Goal: Information Seeking & Learning: Understand process/instructions

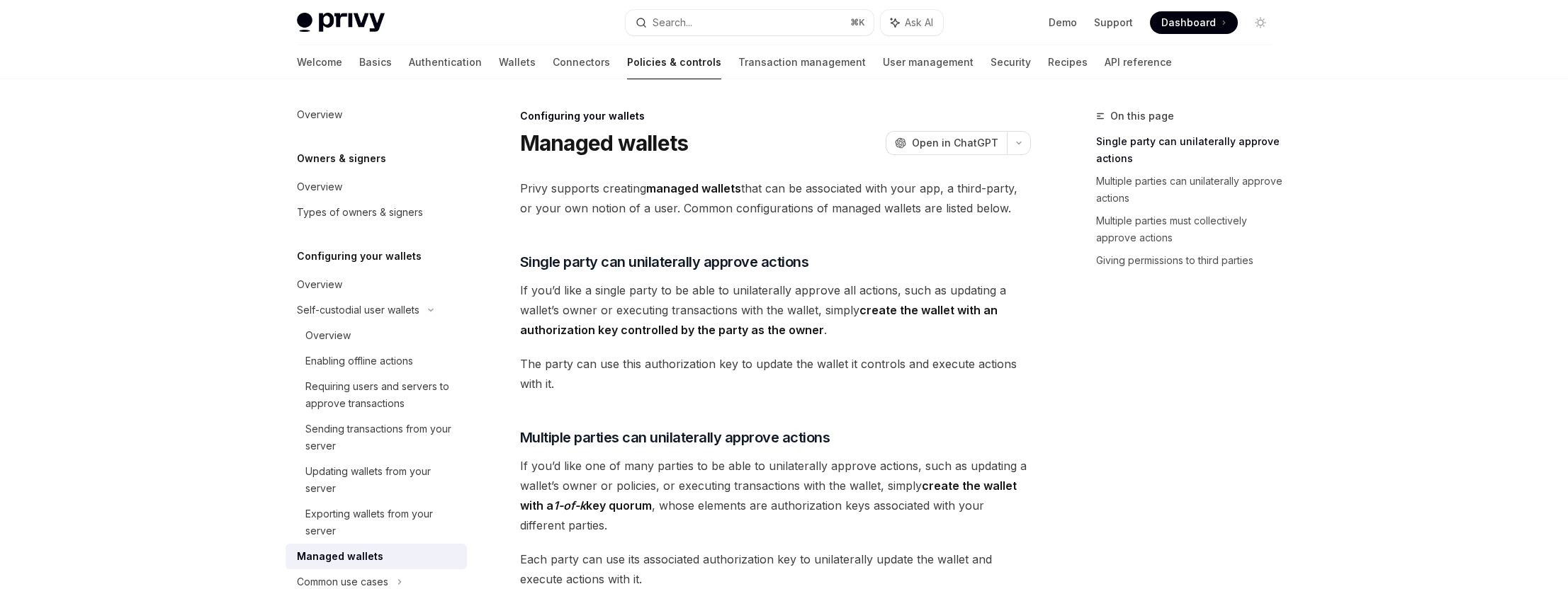
scroll to position [132, 0]
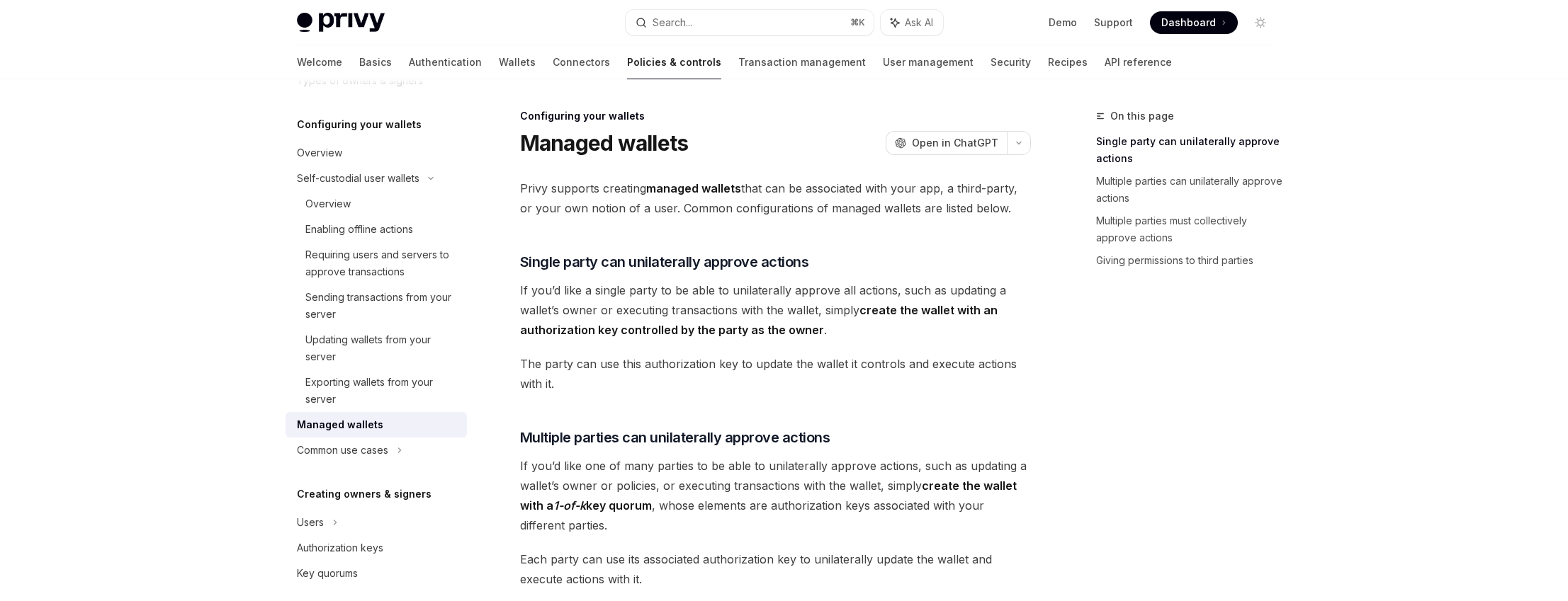
click at [666, 333] on strong "create the wallet with an authorization key controlled by the party as the owner" at bounding box center [758, 321] width 477 height 34
drag, startPoint x: 666, startPoint y: 333, endPoint x: 793, endPoint y: 333, distance: 127.0
click at [793, 333] on strong "create the wallet with an authorization key controlled by the party as the owner" at bounding box center [758, 321] width 477 height 34
click at [796, 331] on strong "create the wallet with an authorization key controlled by the party as the owner" at bounding box center [758, 321] width 477 height 34
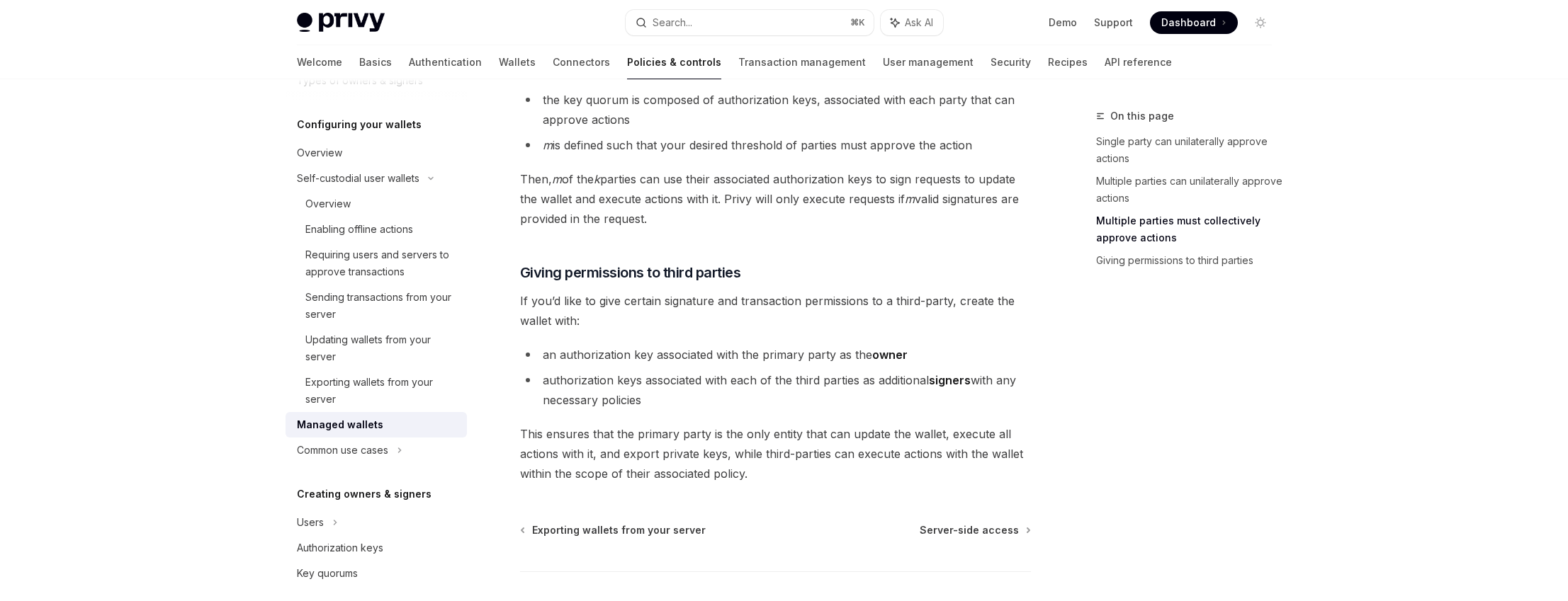
scroll to position [618, 0]
click at [398, 457] on icon at bounding box center [399, 451] width 6 height 17
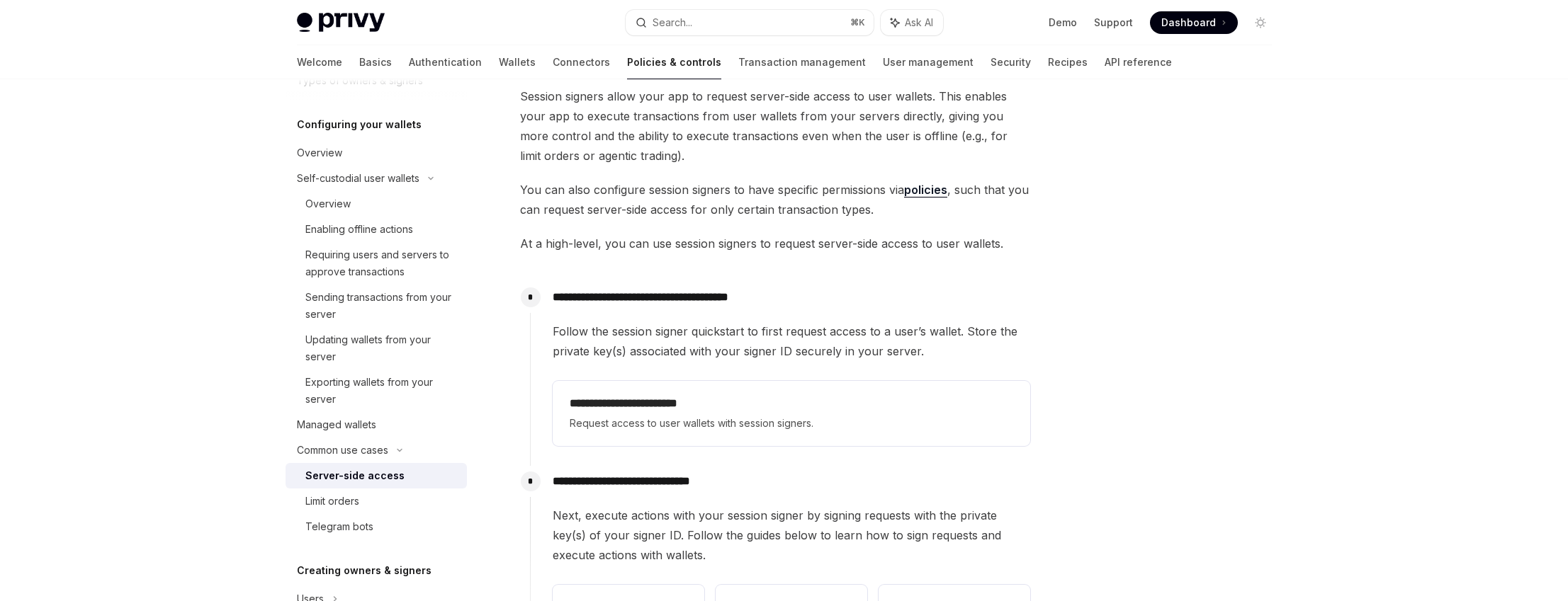
scroll to position [404, 0]
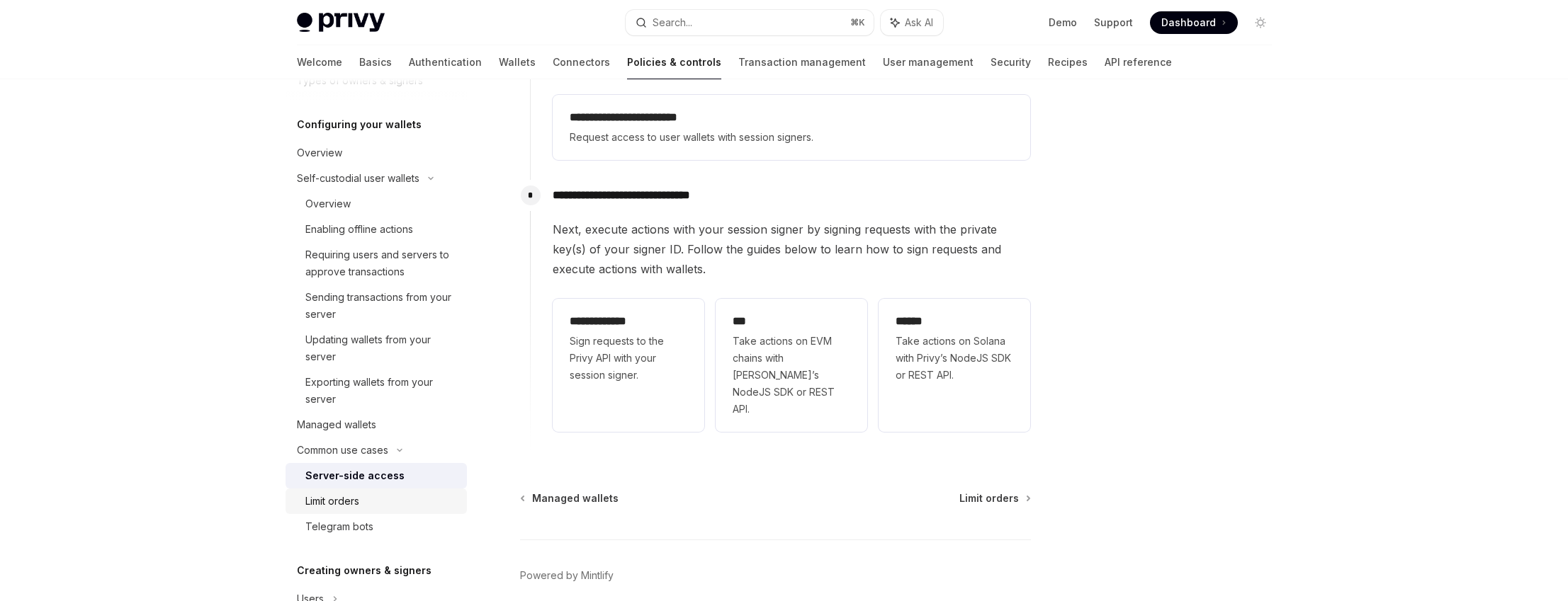
click at [374, 500] on div "Limit orders" at bounding box center [381, 502] width 153 height 17
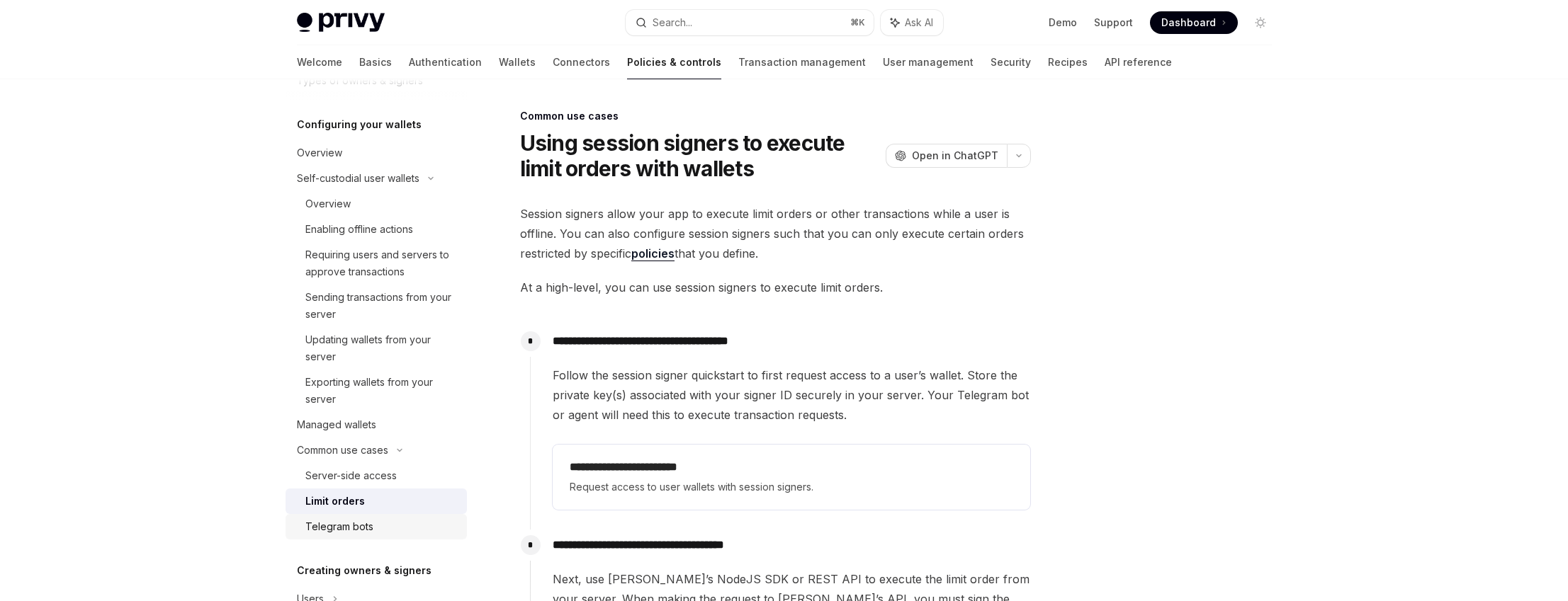
click at [370, 527] on div "Telegram bots" at bounding box center [339, 527] width 68 height 17
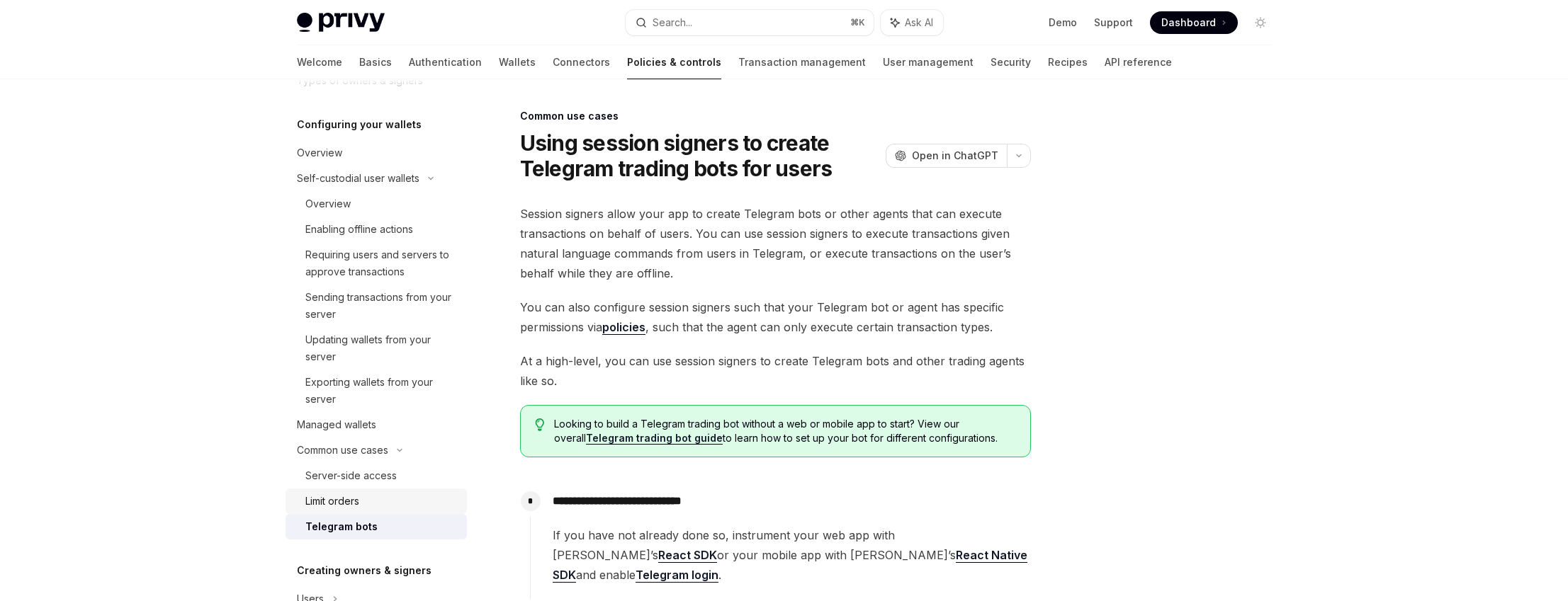
click at [367, 511] on link "Limit orders" at bounding box center [376, 502] width 181 height 26
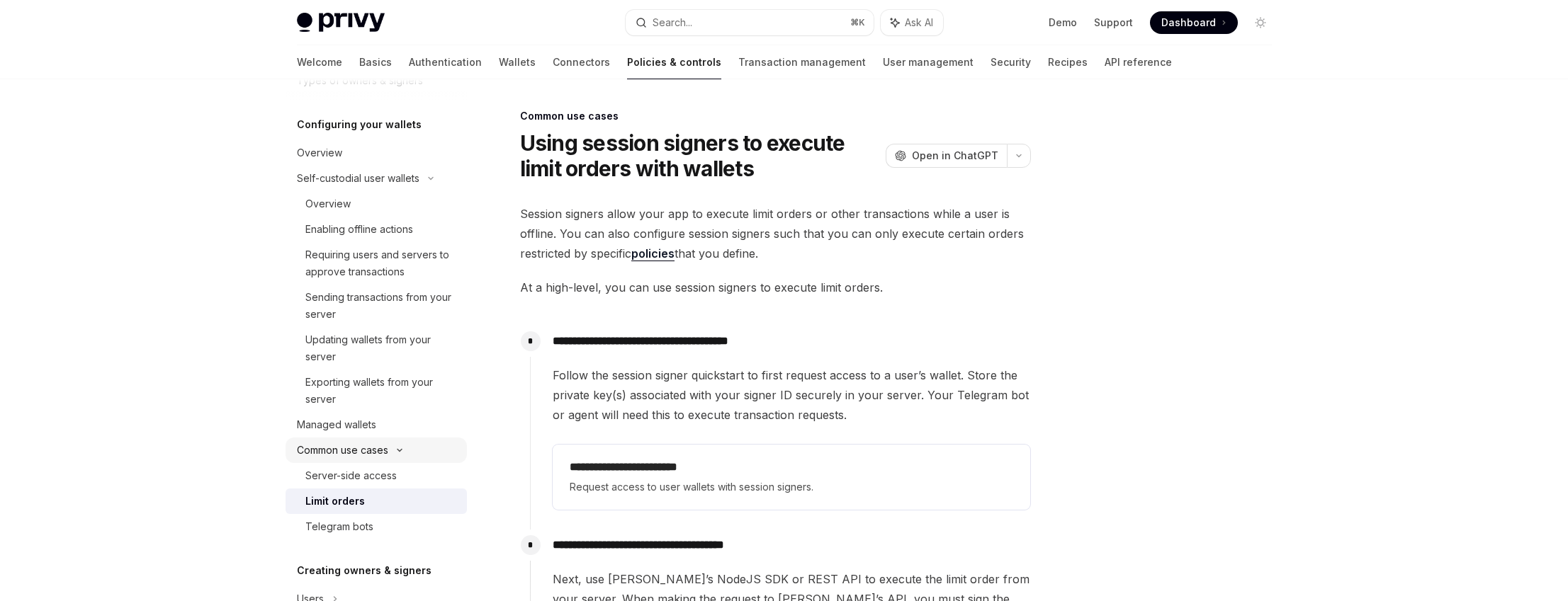
click at [407, 457] on div "Common use cases" at bounding box center [376, 451] width 181 height 26
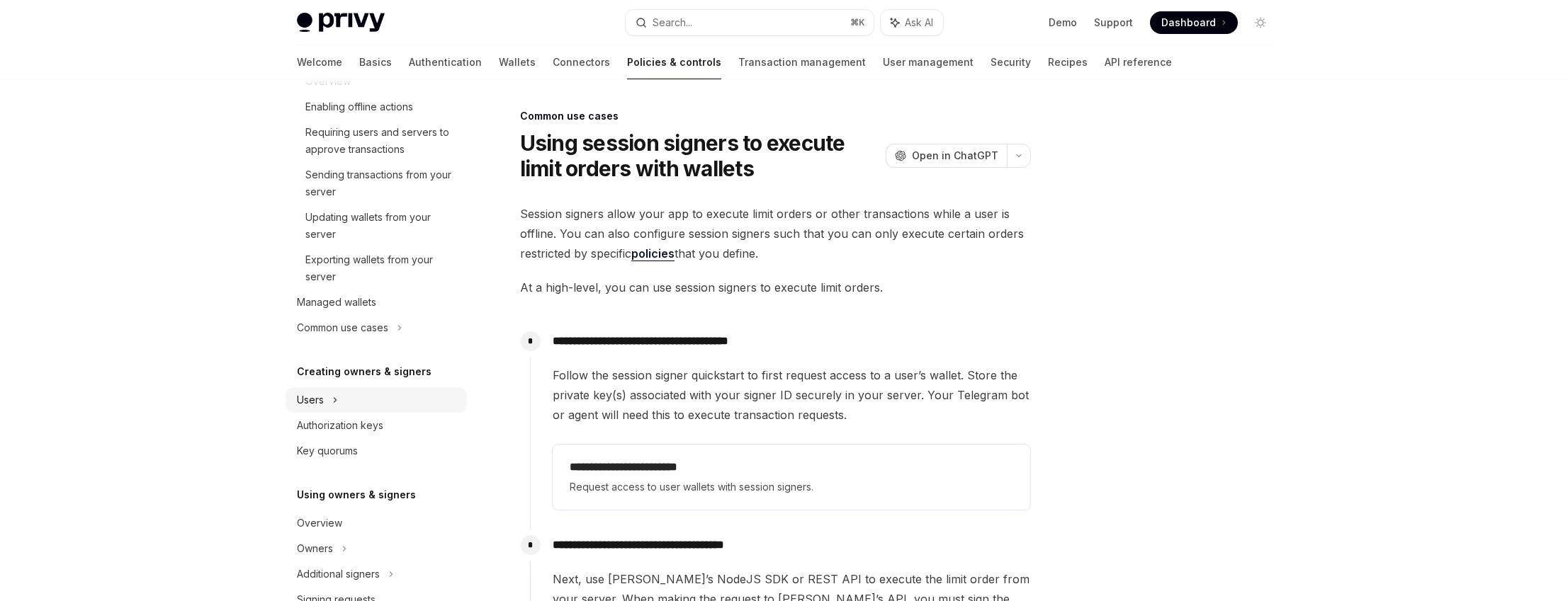
scroll to position [277, 0]
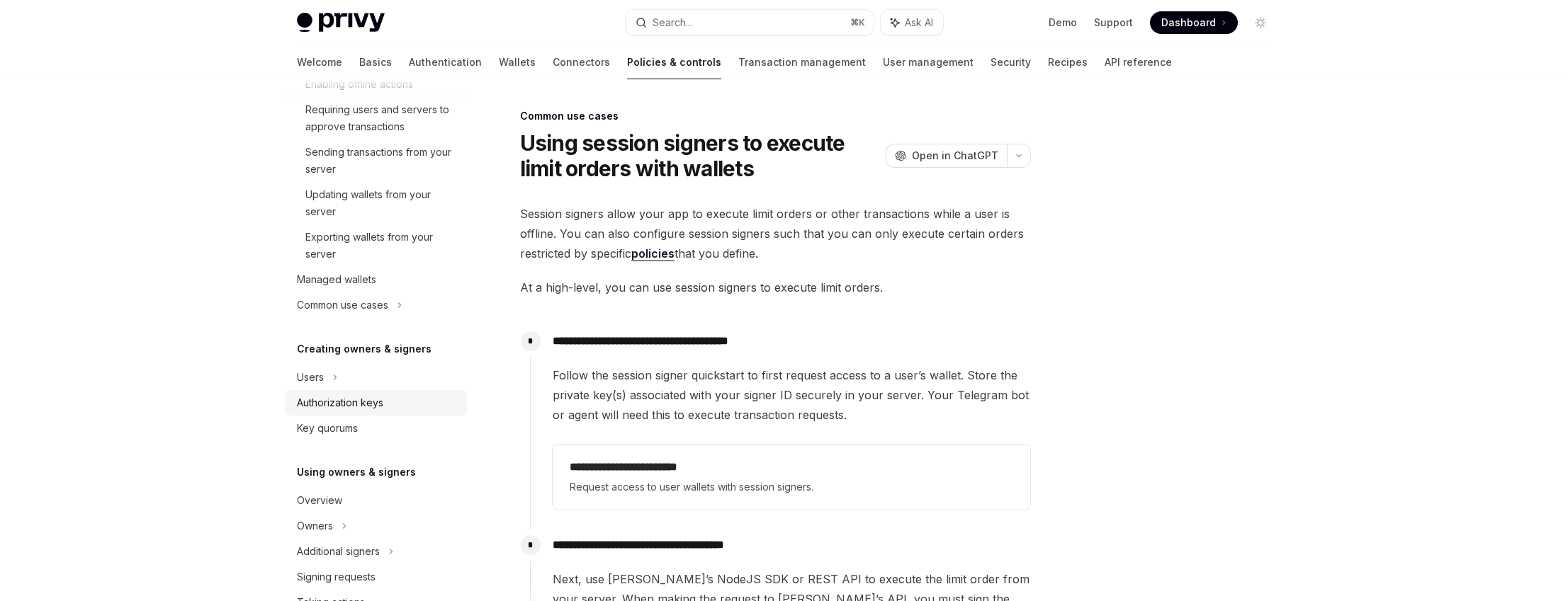
click at [391, 395] on div "Authorization keys" at bounding box center [377, 404] width 162 height 17
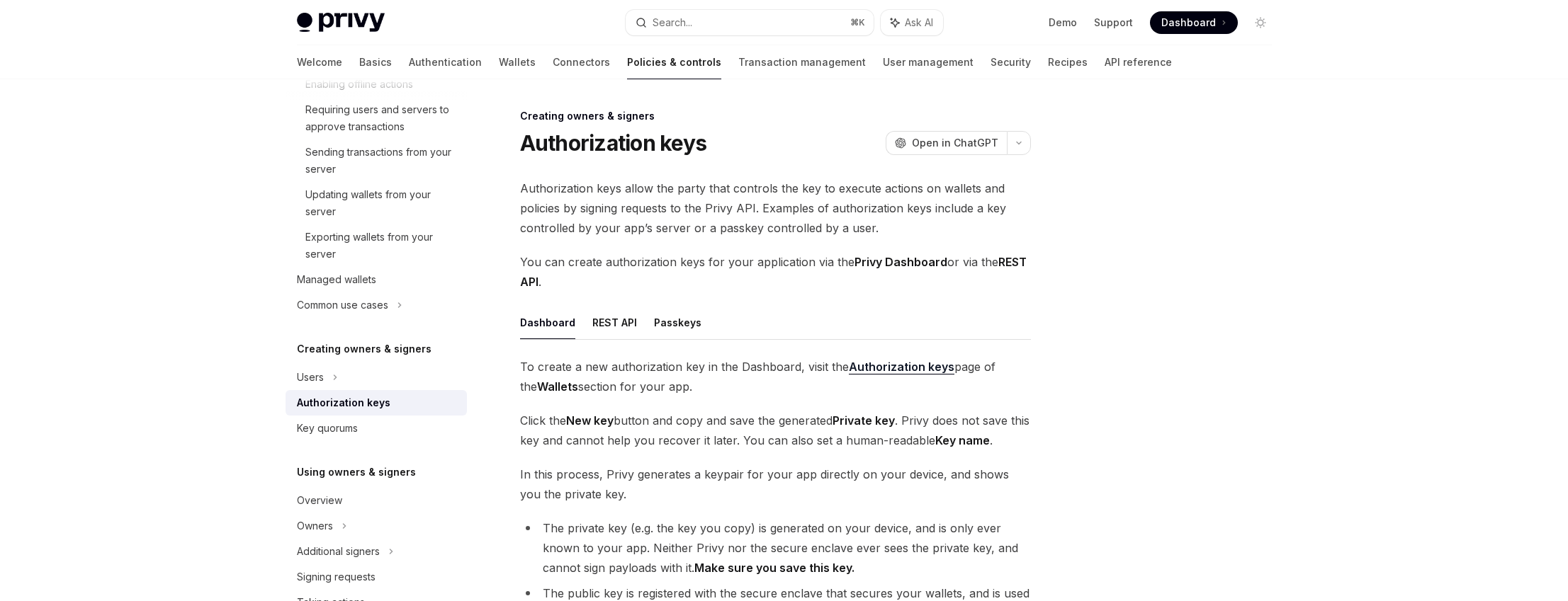
scroll to position [99, 0]
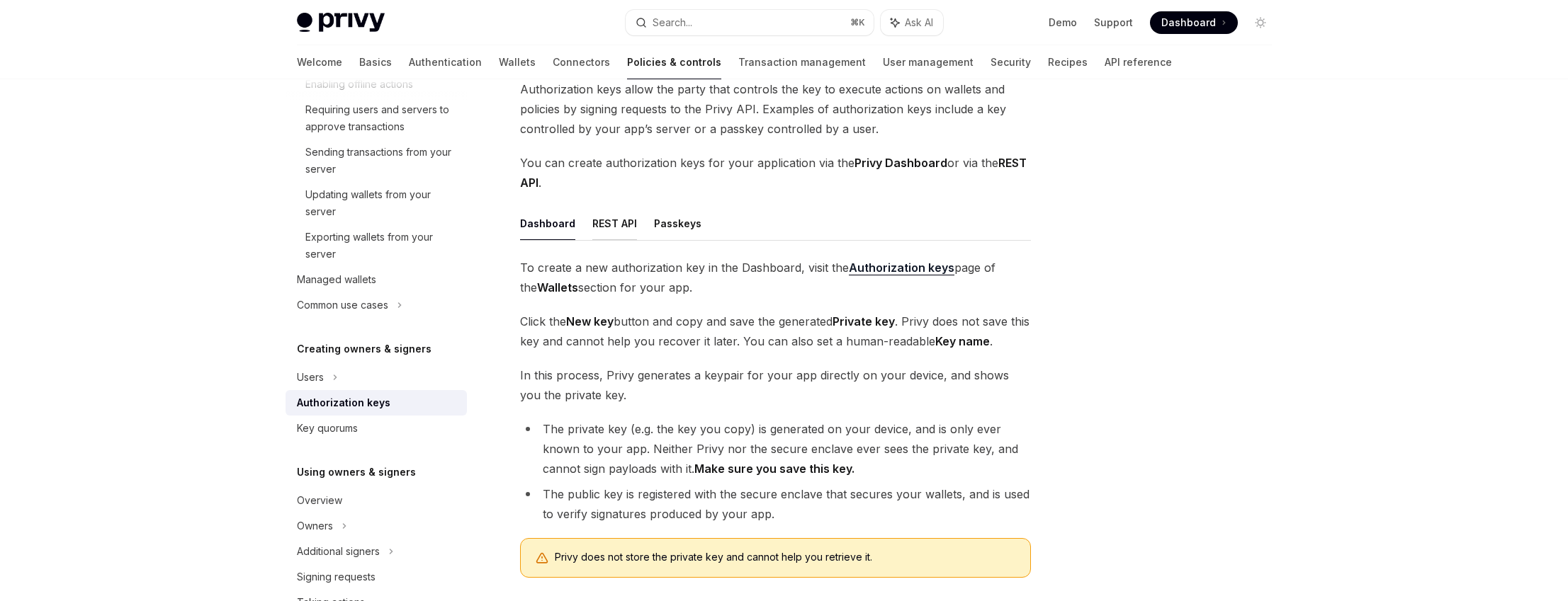
click at [614, 228] on button "REST API" at bounding box center [615, 223] width 44 height 33
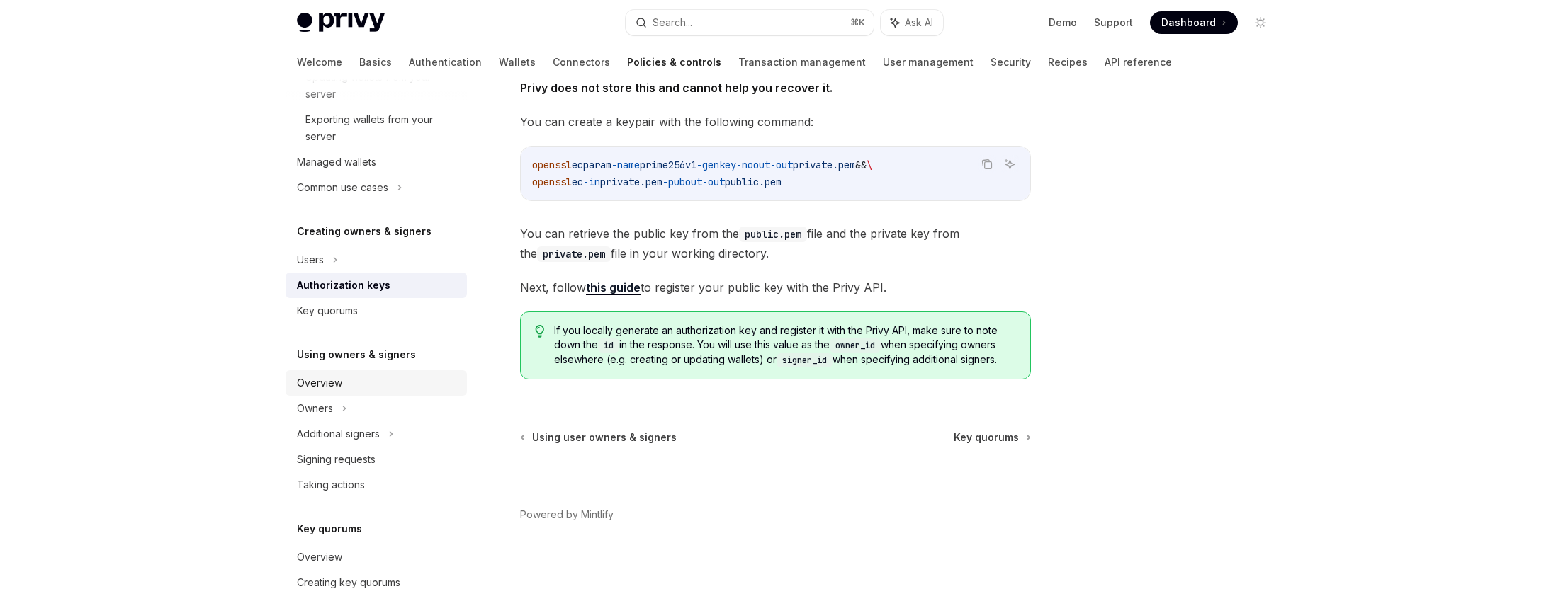
scroll to position [494, 0]
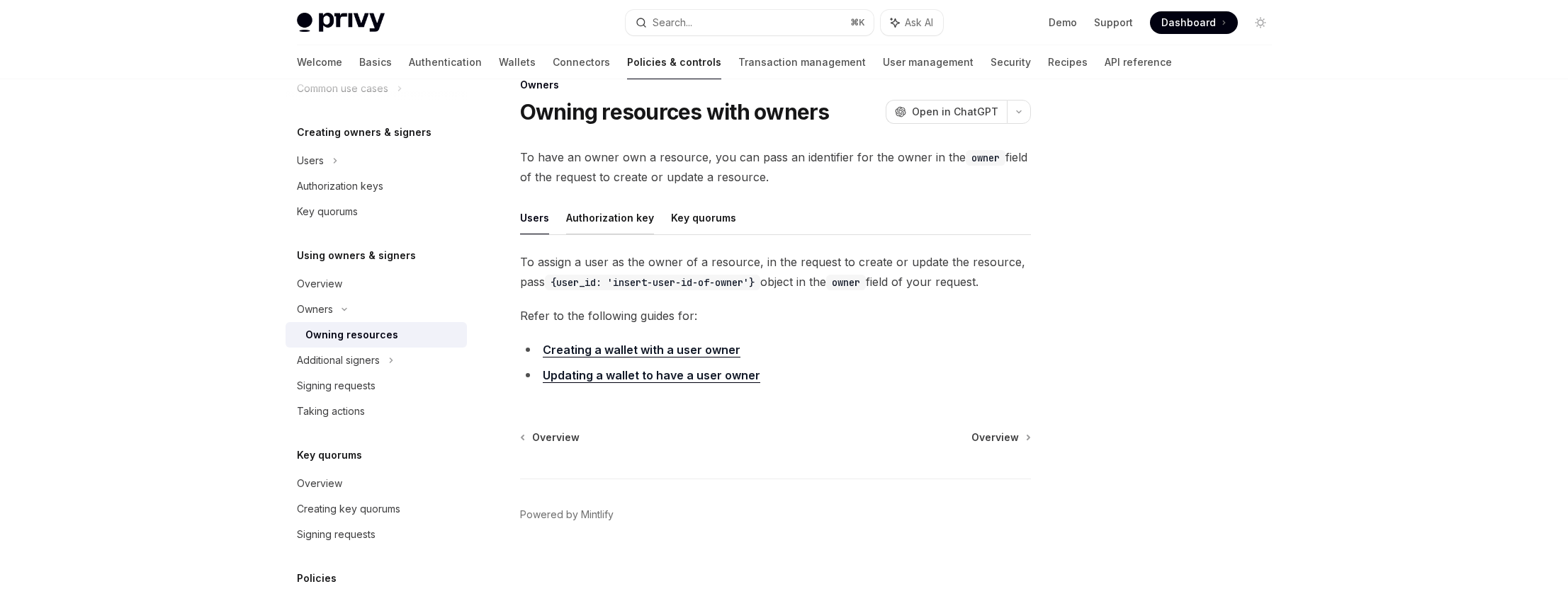
click at [628, 215] on button "Authorization key" at bounding box center [610, 217] width 88 height 33
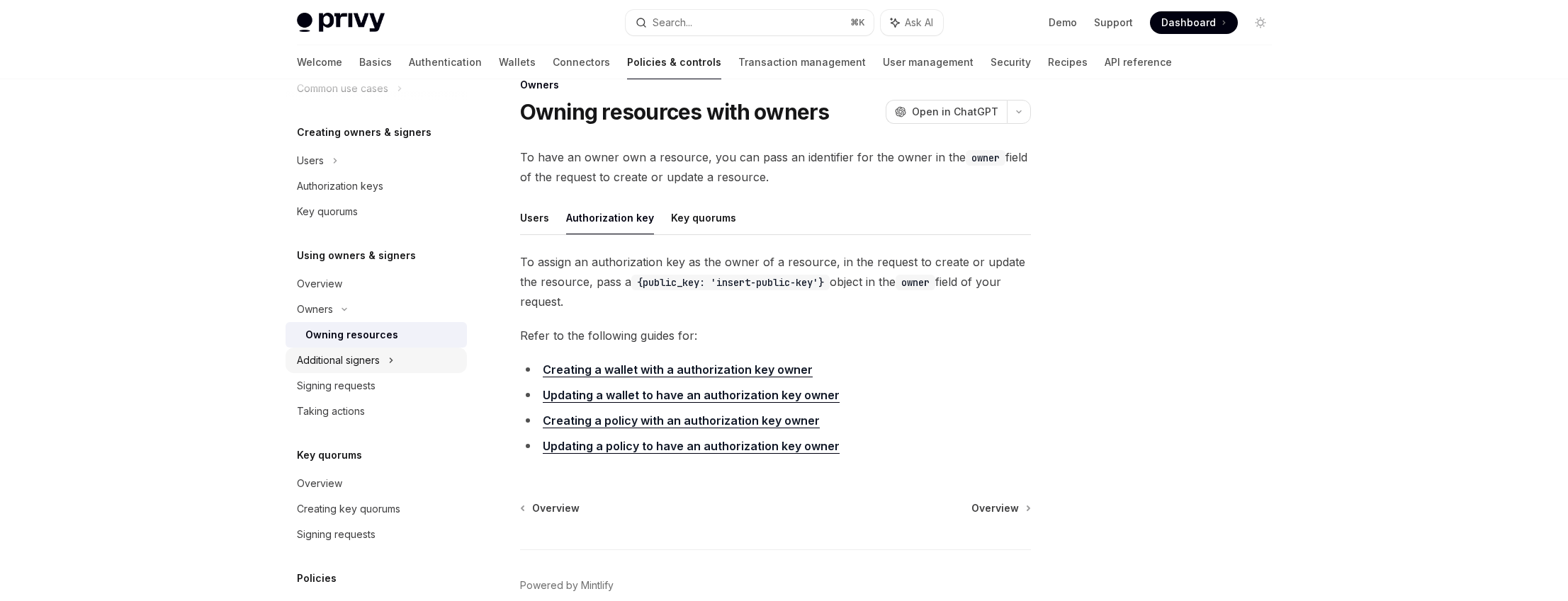
click at [388, 361] on icon at bounding box center [391, 361] width 6 height 17
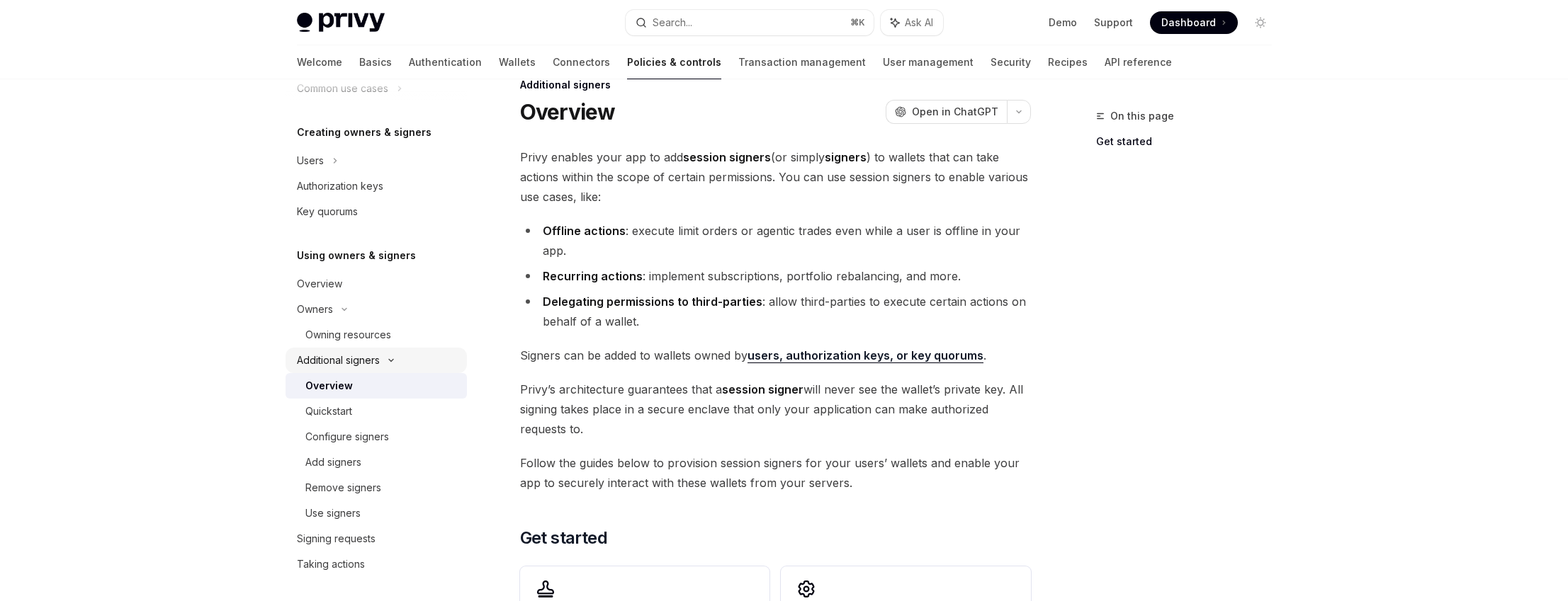
click at [399, 360] on icon at bounding box center [391, 360] width 17 height 6
click at [371, 380] on div "Signing requests" at bounding box center [336, 386] width 79 height 17
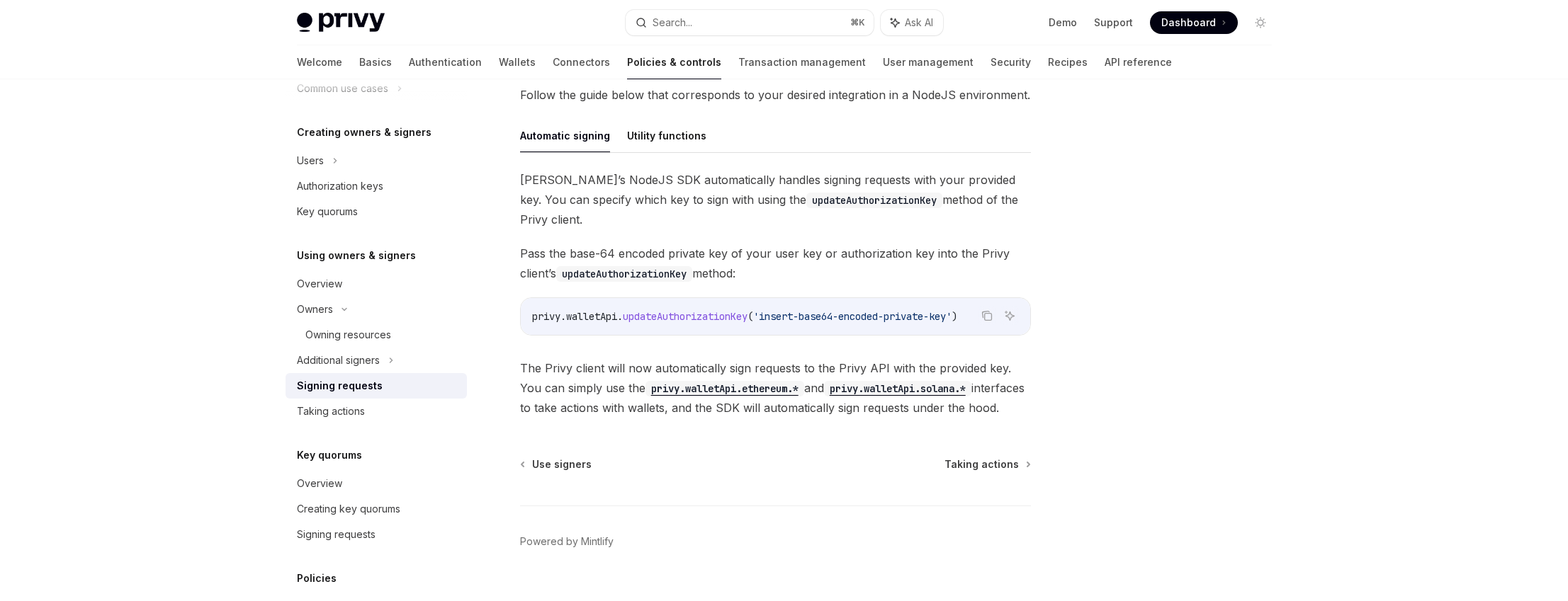
scroll to position [422, 0]
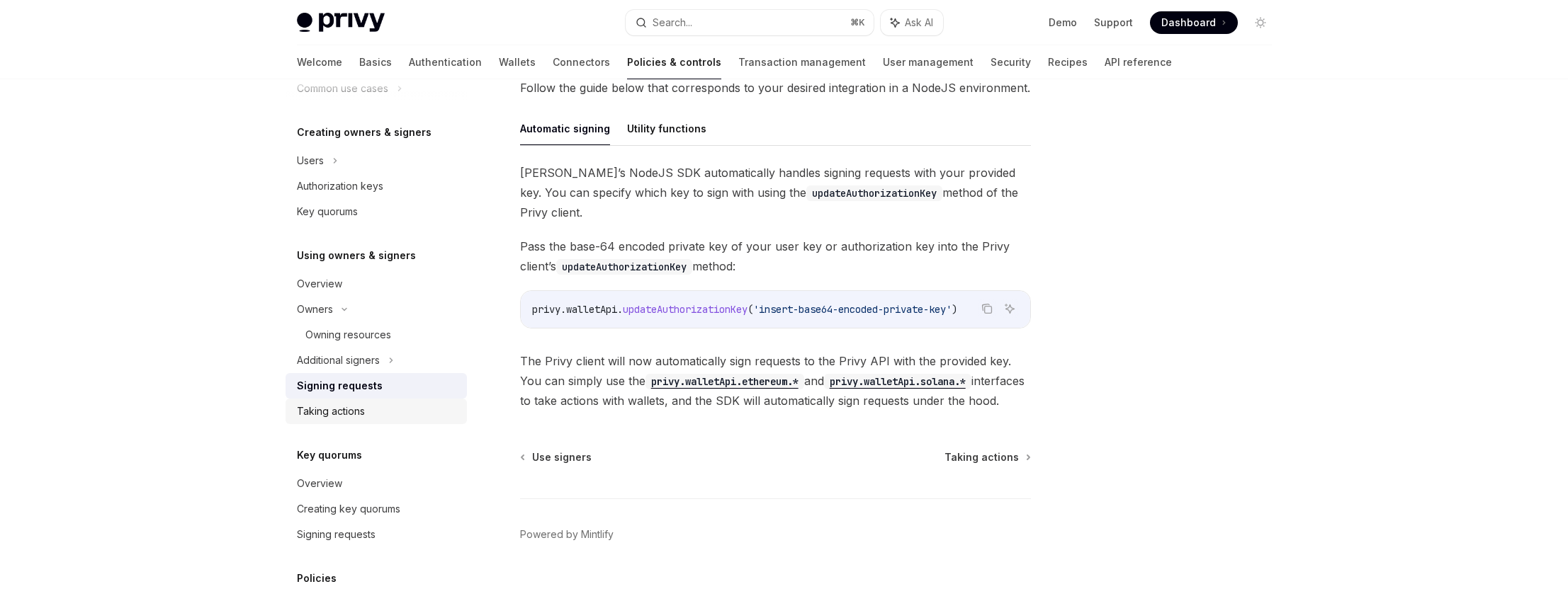
click at [371, 408] on div "Taking actions" at bounding box center [377, 411] width 162 height 17
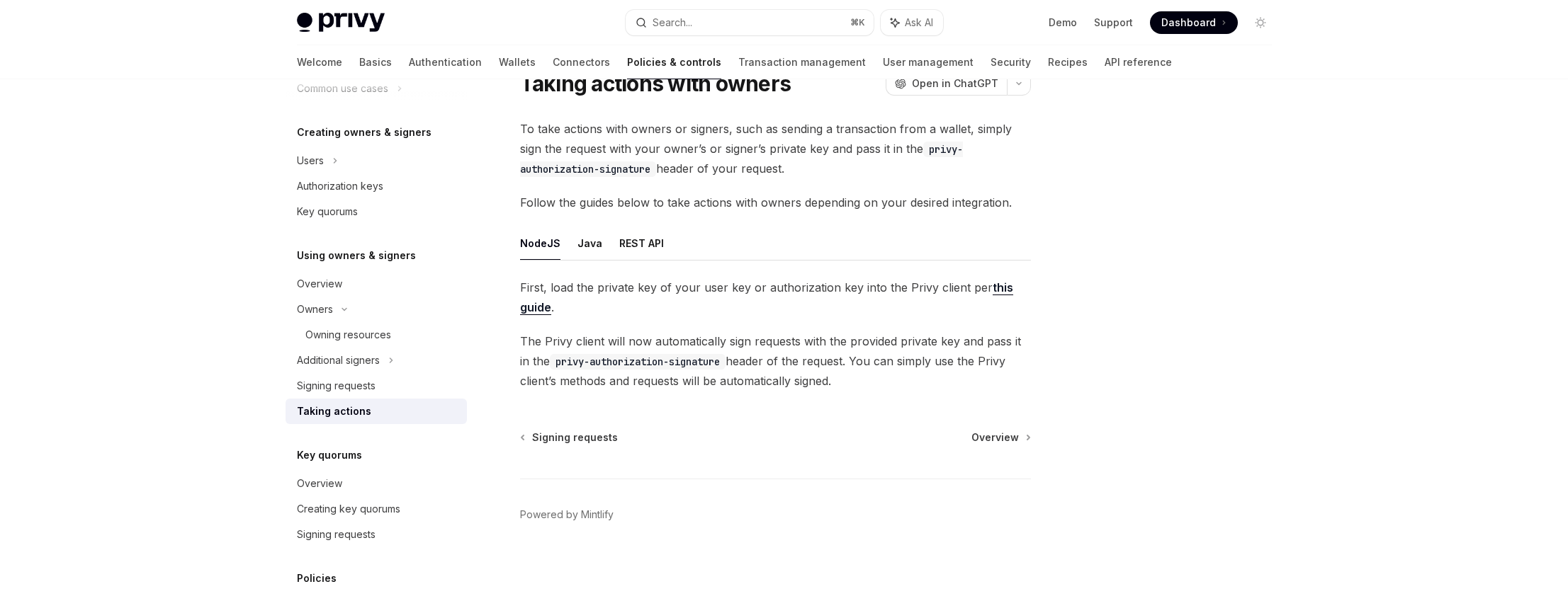
scroll to position [591, 0]
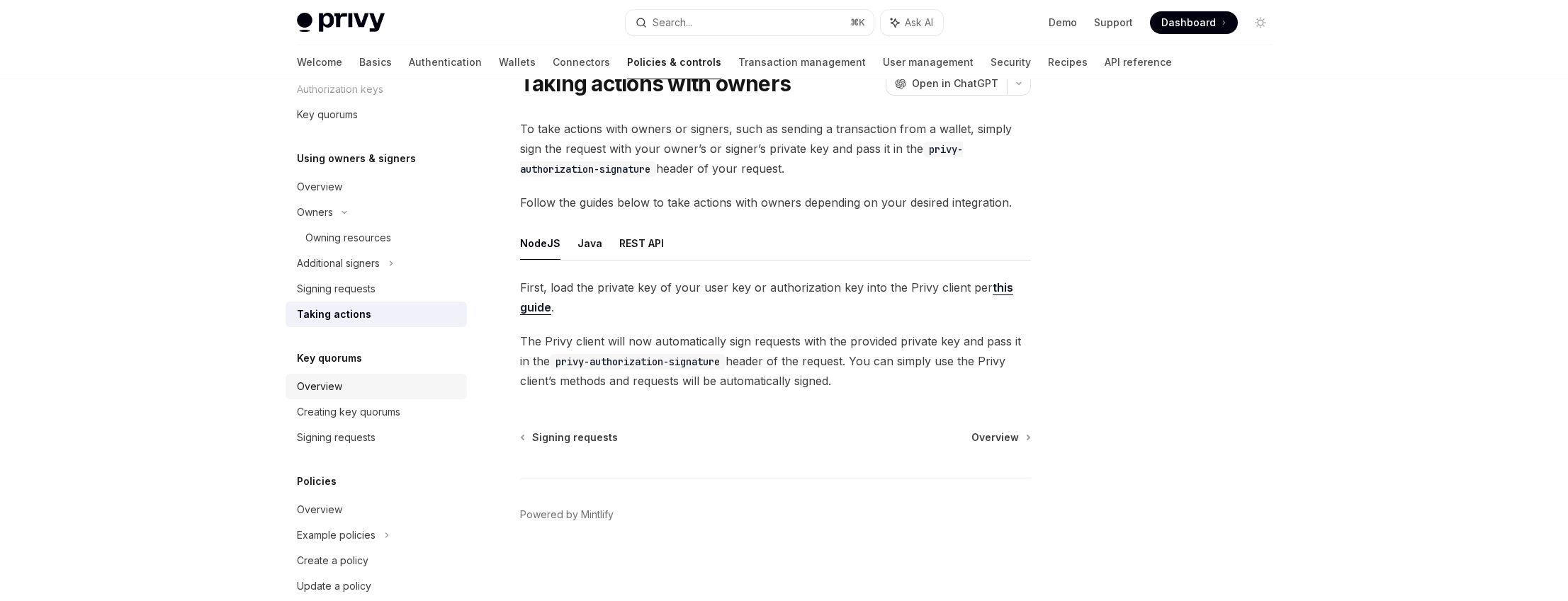
click at [364, 395] on link "Overview" at bounding box center [376, 387] width 181 height 26
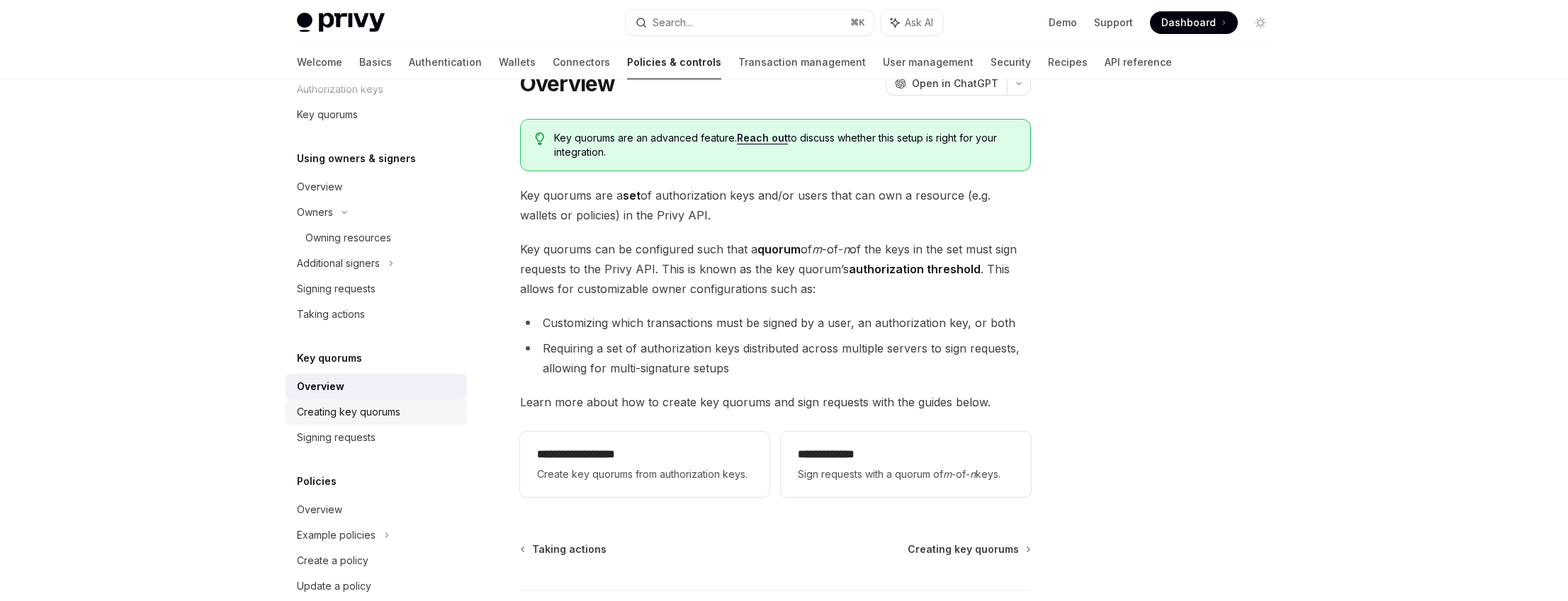
click at [386, 413] on div "Creating key quorums" at bounding box center [348, 412] width 103 height 17
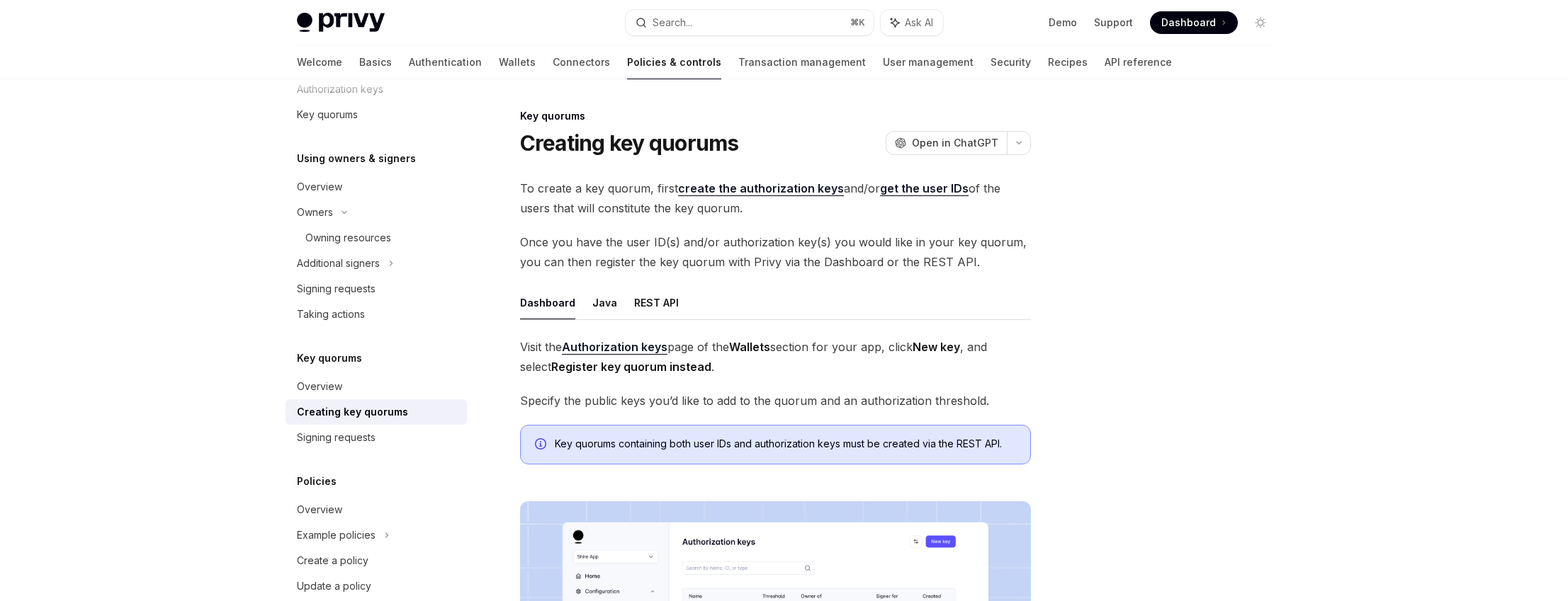
scroll to position [643, 0]
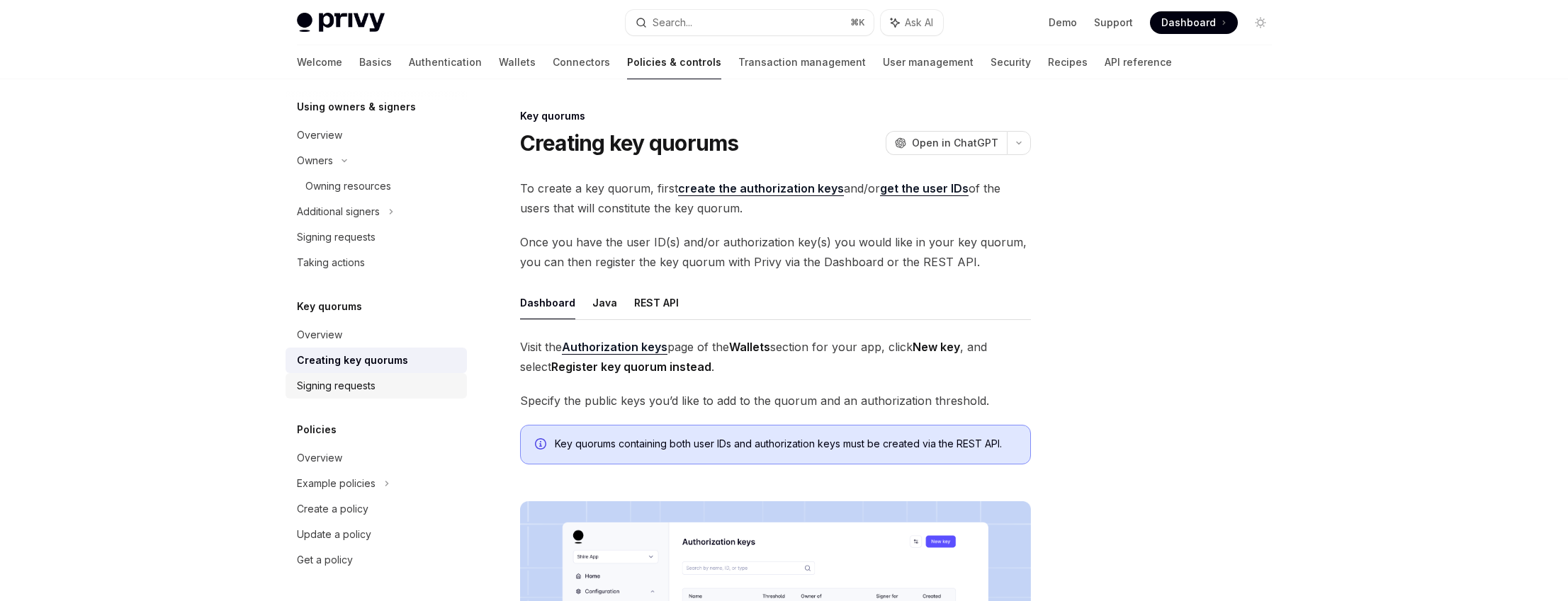
click at [388, 391] on div "Signing requests" at bounding box center [377, 386] width 162 height 17
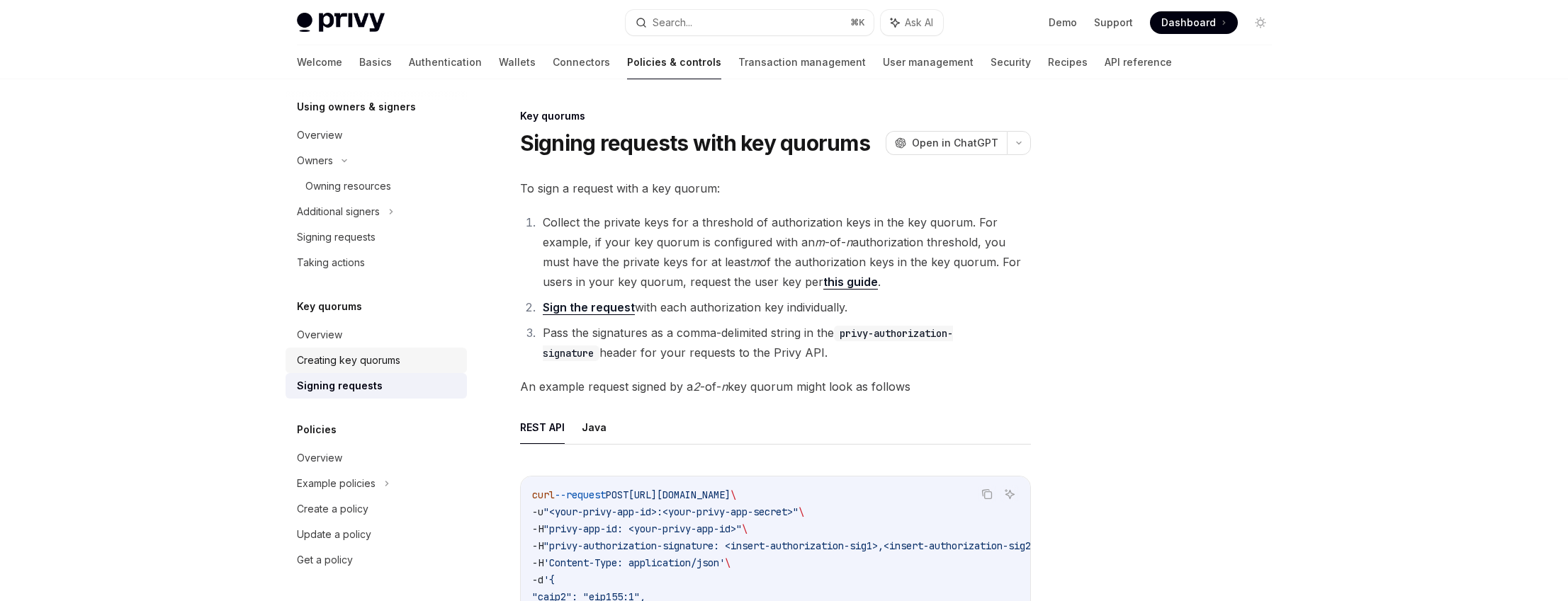
click at [395, 366] on div "Creating key quorums" at bounding box center [348, 361] width 103 height 17
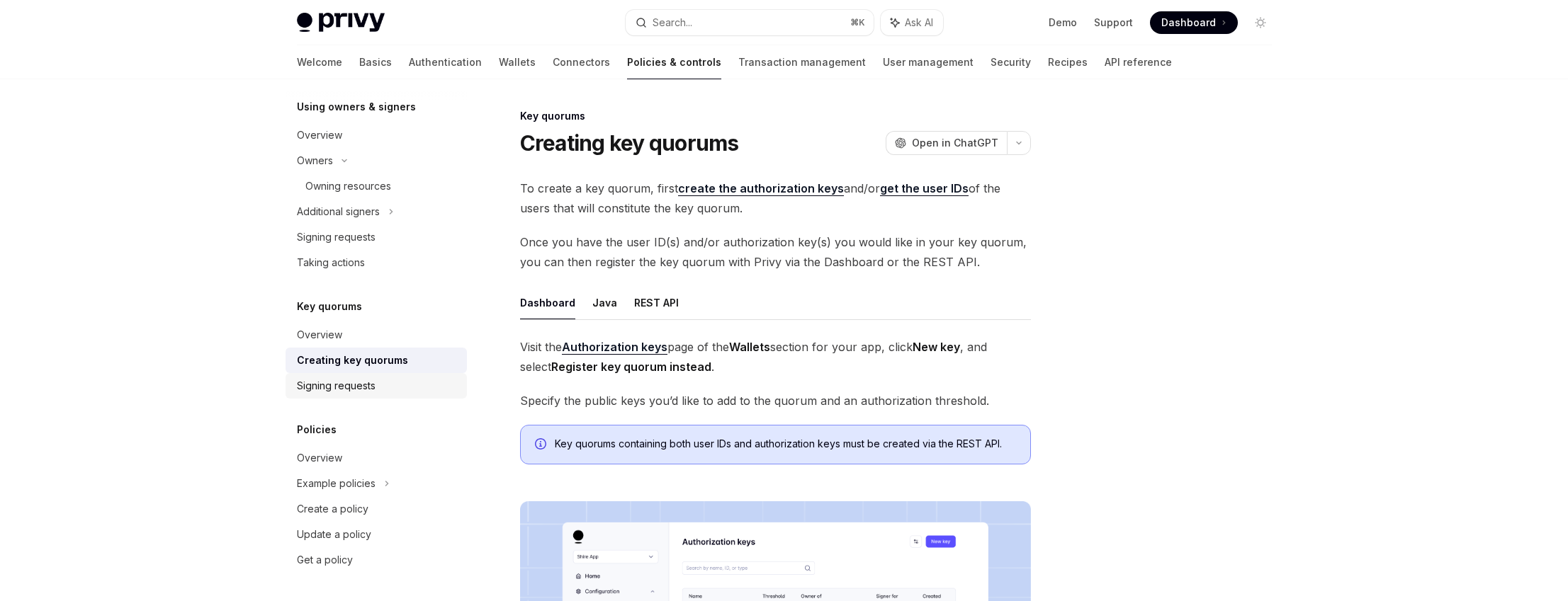
click at [391, 387] on div "Signing requests" at bounding box center [377, 386] width 162 height 17
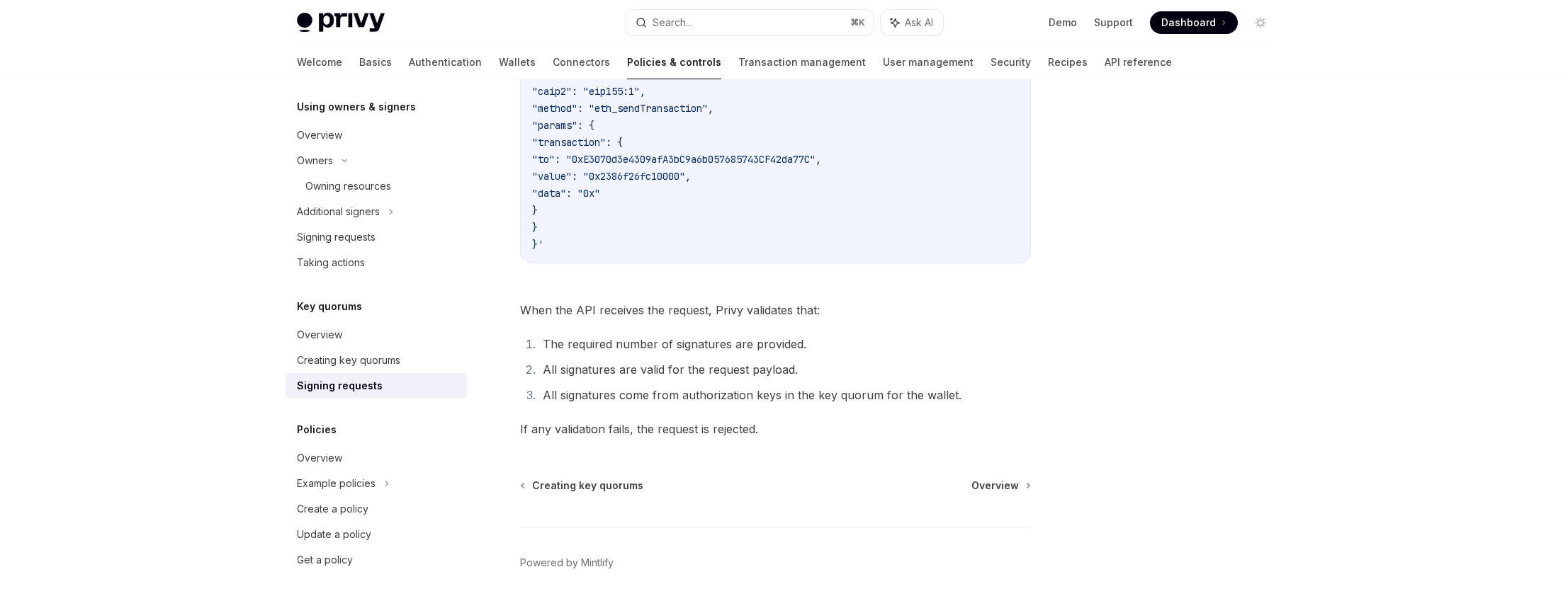
scroll to position [554, 0]
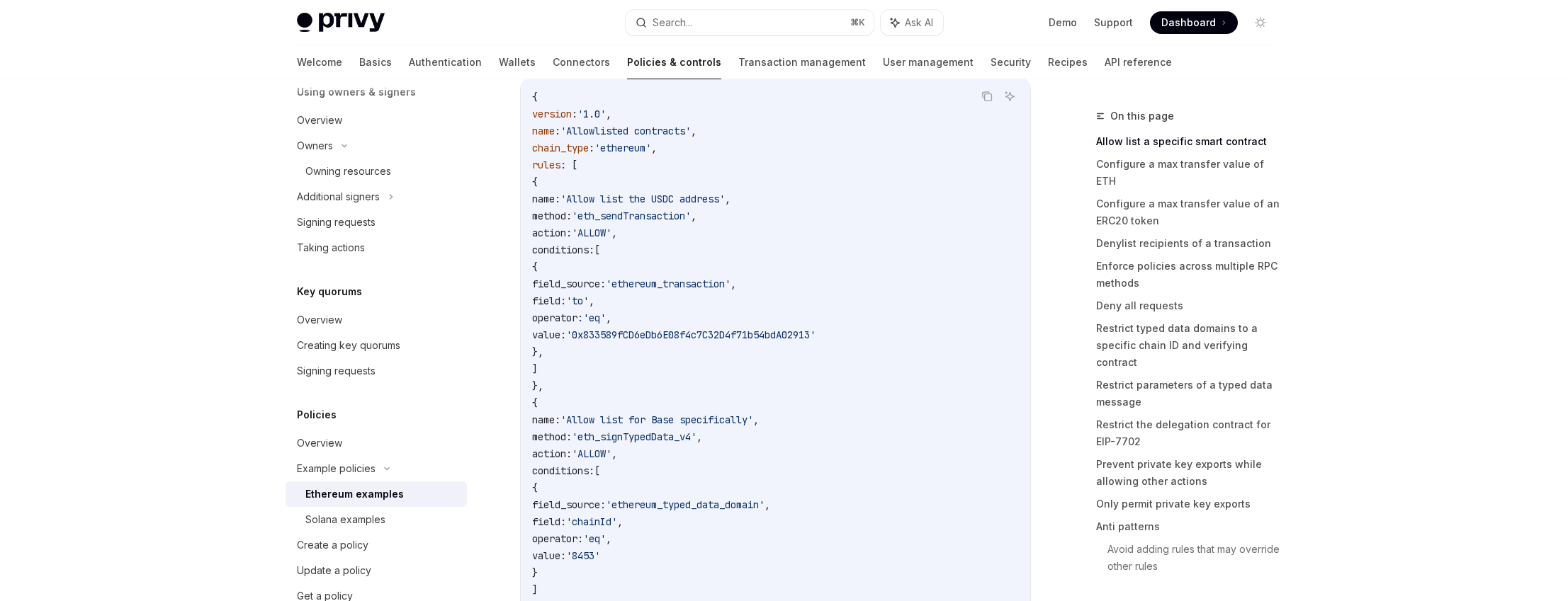
scroll to position [693, 0]
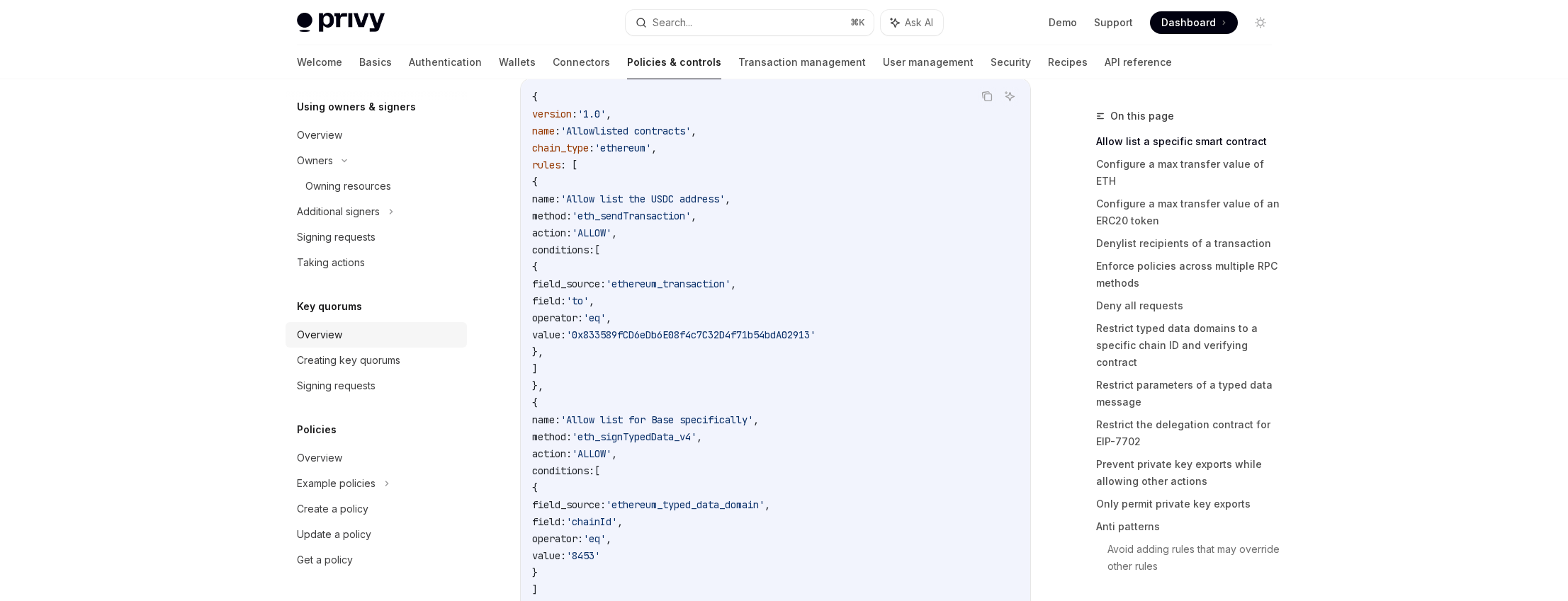
scroll to position [520, 0]
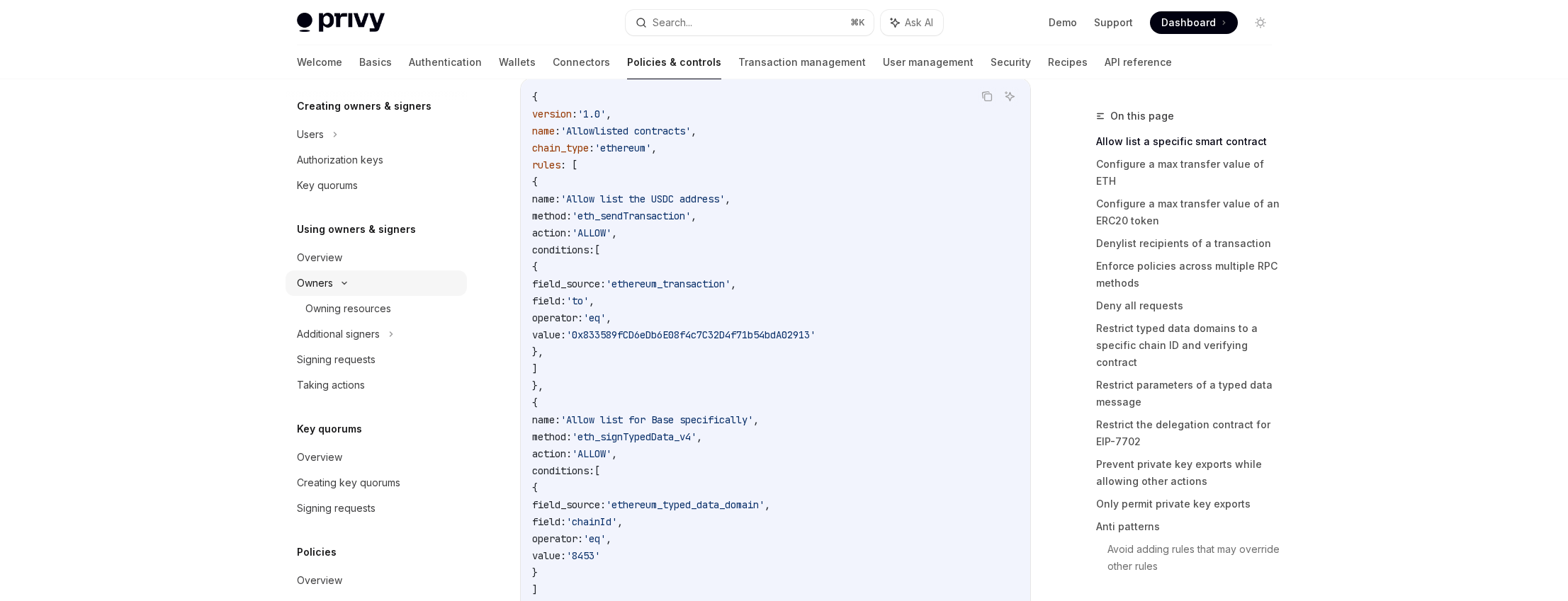
click at [498, 71] on link "Wallets" at bounding box center [516, 62] width 37 height 34
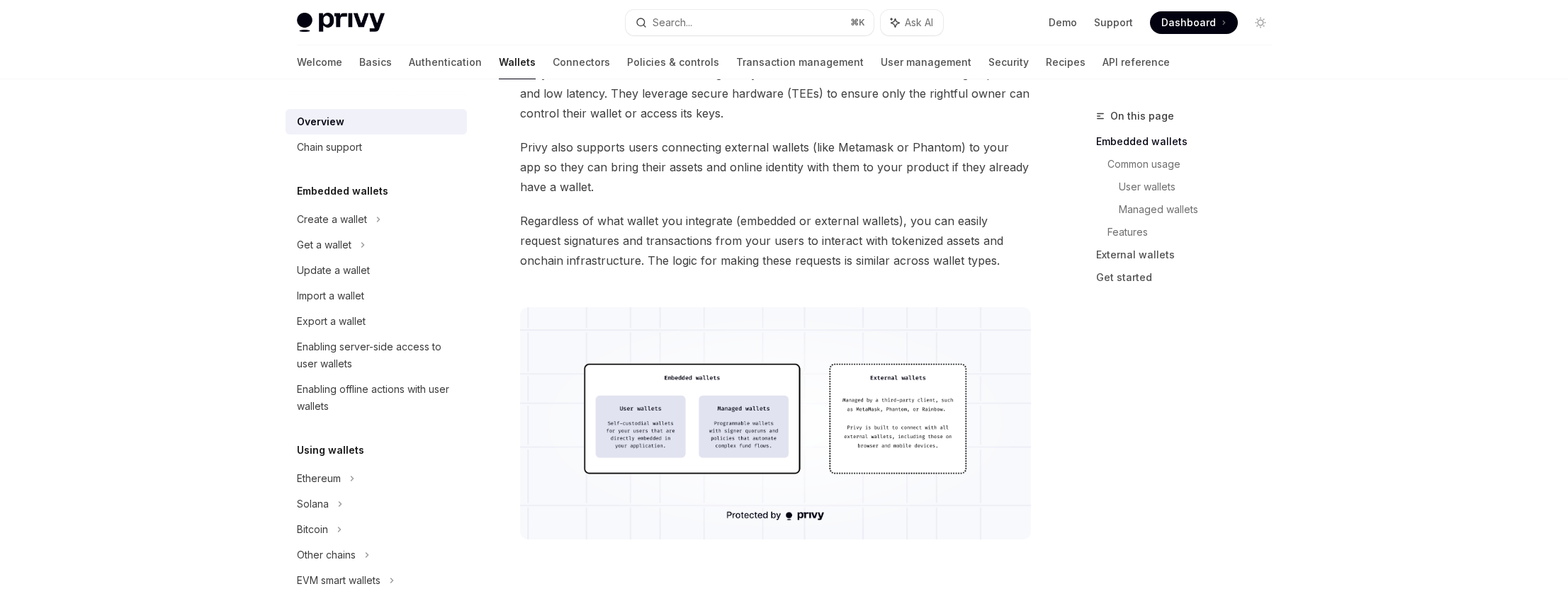
scroll to position [242, 0]
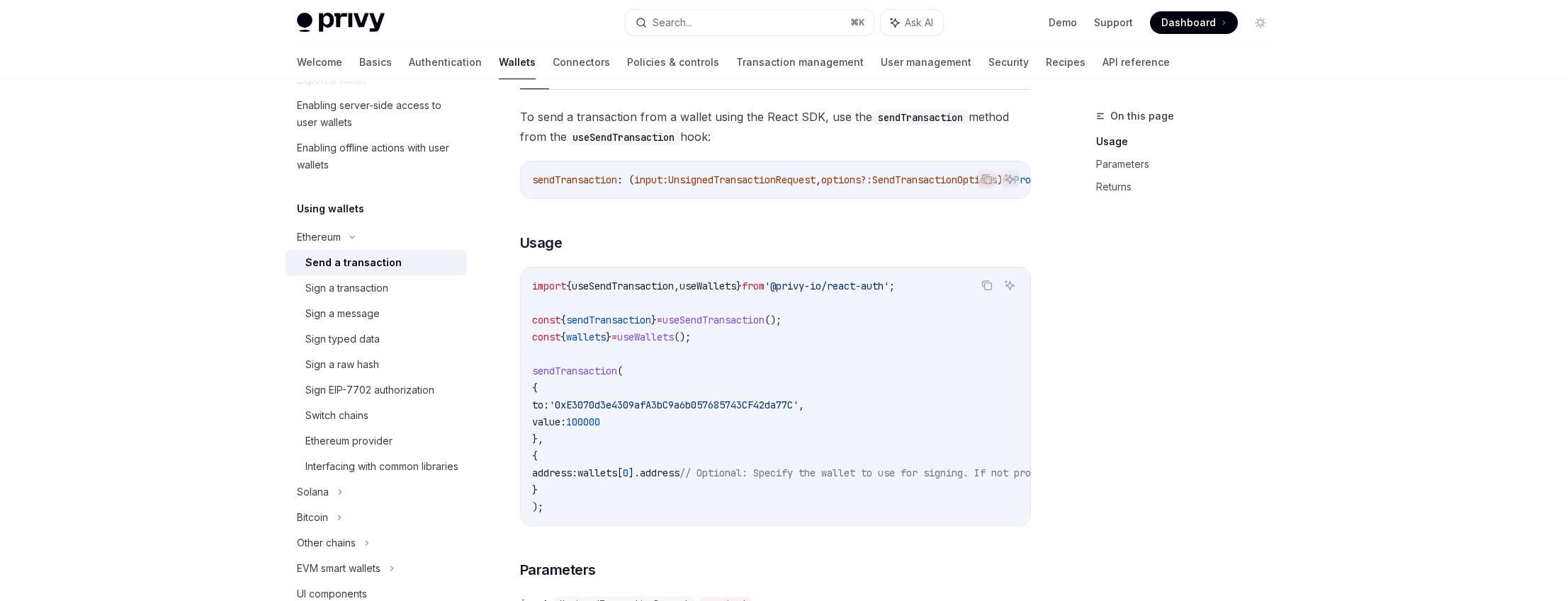
scroll to position [256, 0]
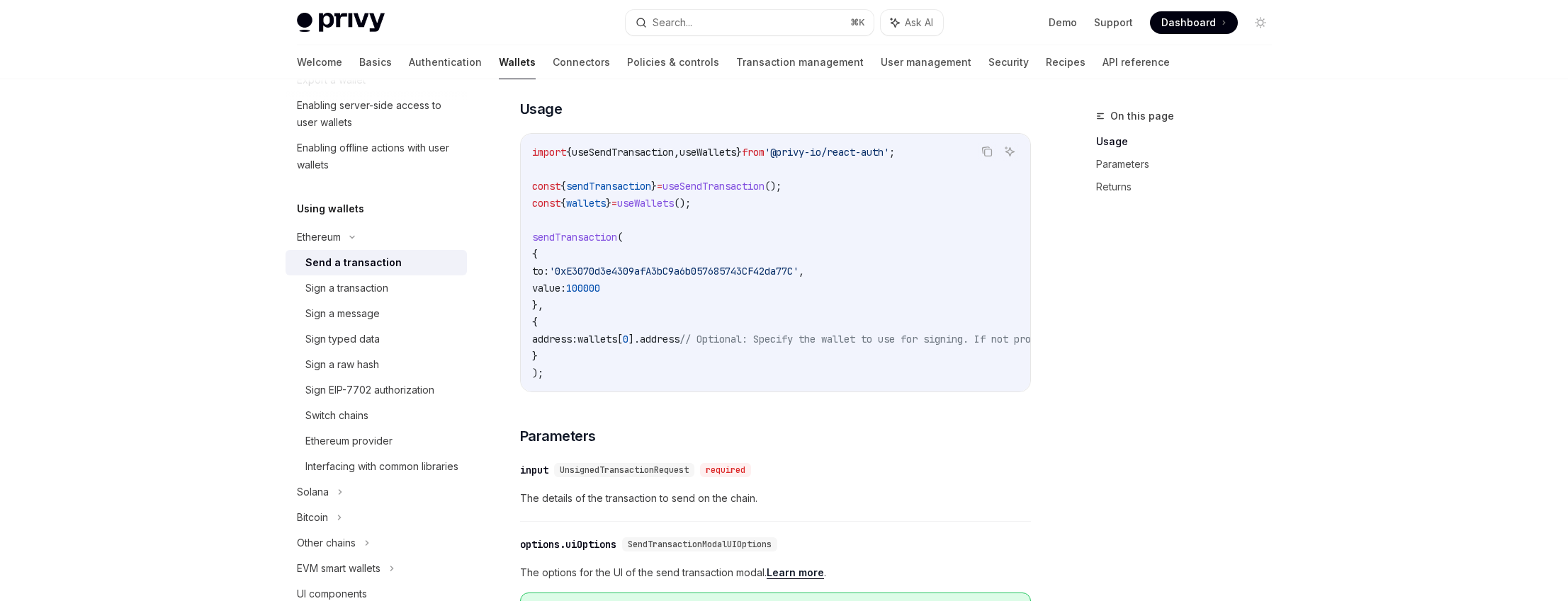
drag, startPoint x: 790, startPoint y: 387, endPoint x: 834, endPoint y: 388, distance: 44.0
click at [834, 388] on div "import { useSendTransaction , useWallets } from '@privy-io/react-auth' ; const …" at bounding box center [775, 263] width 510 height 258
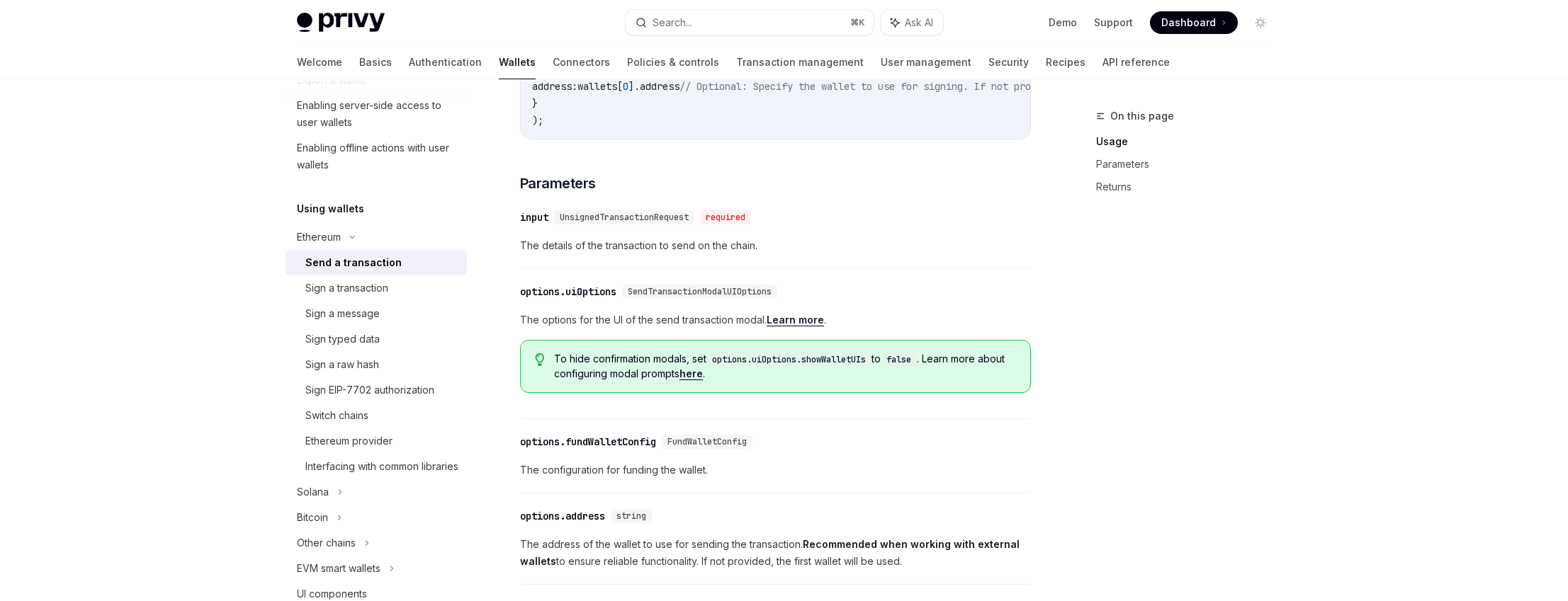
scroll to position [610, 0]
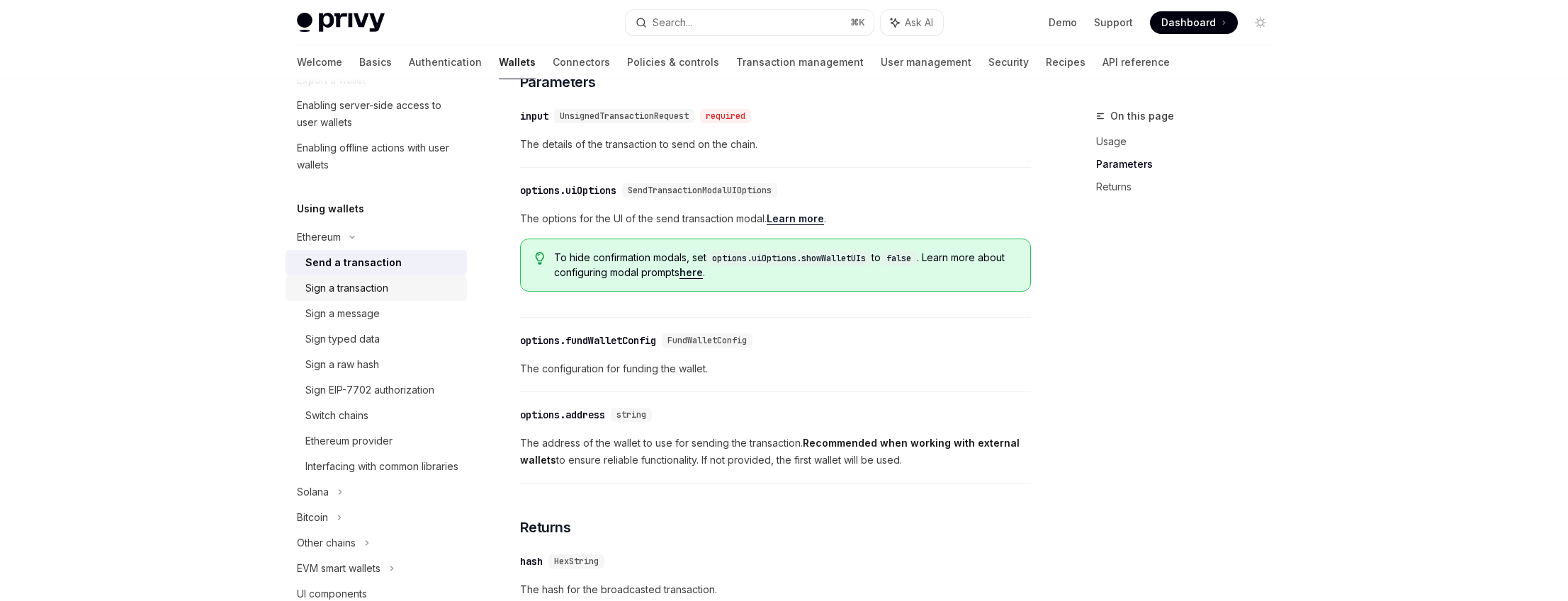
click at [375, 292] on div "Sign a transaction" at bounding box center [346, 288] width 83 height 17
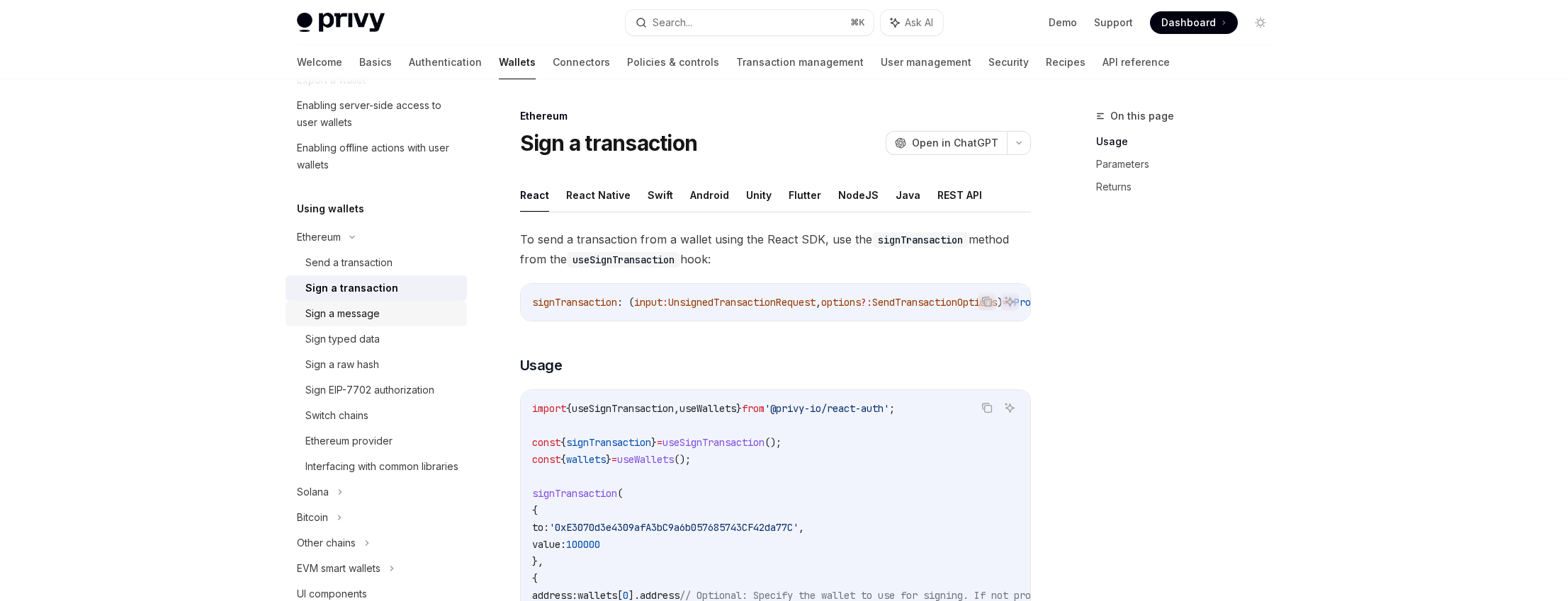
click at [370, 316] on div "Sign a message" at bounding box center [342, 314] width 74 height 17
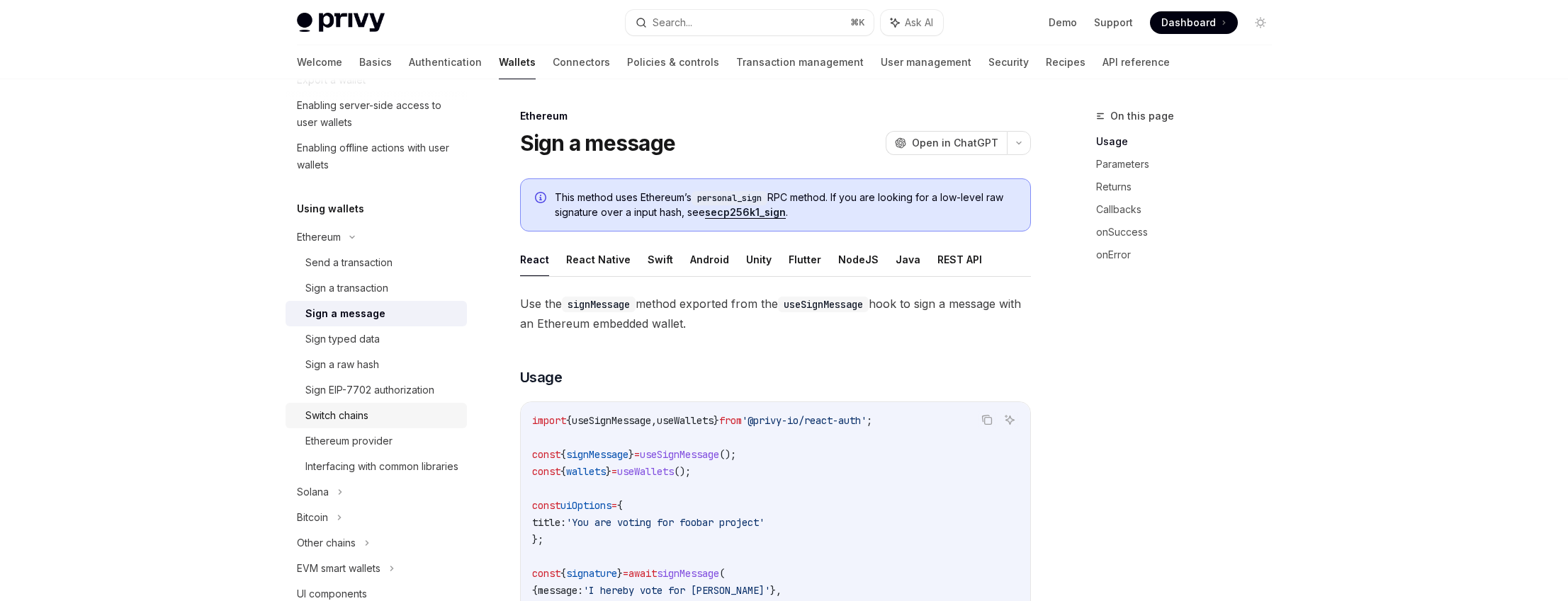
click at [386, 411] on div "Switch chains" at bounding box center [381, 415] width 153 height 17
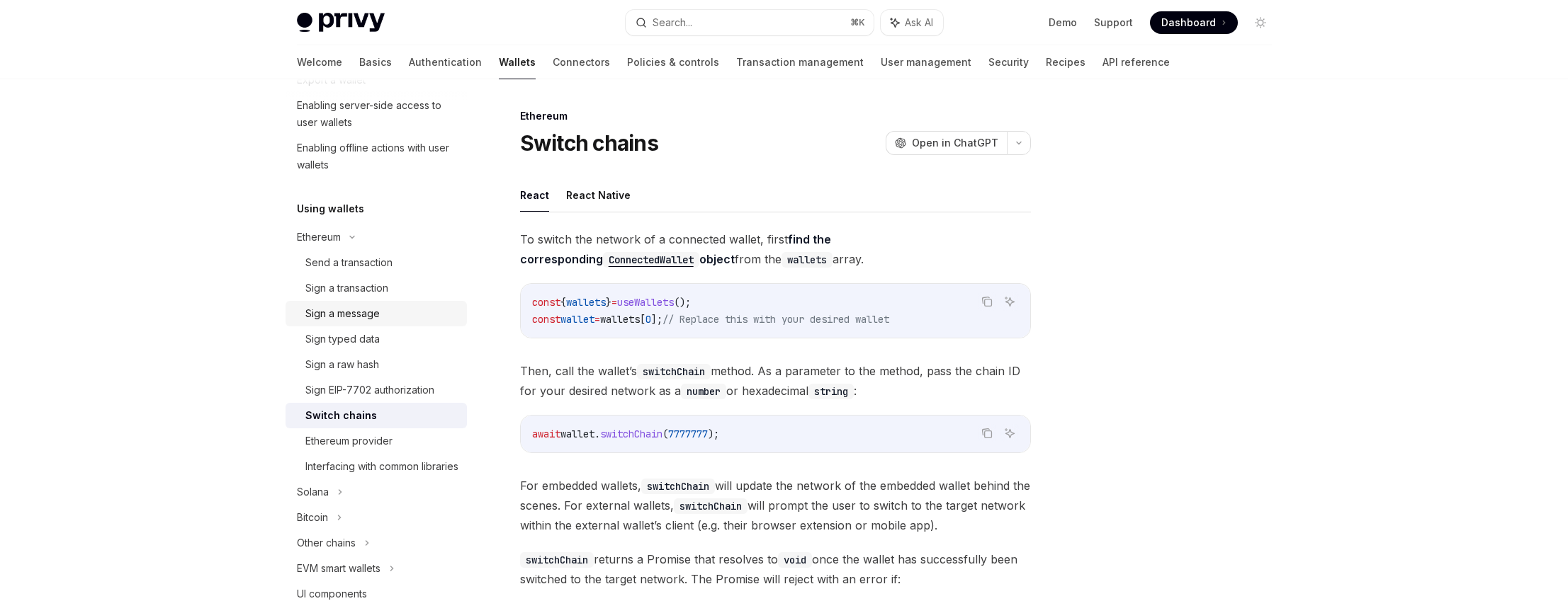
click at [386, 318] on div "Sign a message" at bounding box center [381, 314] width 153 height 17
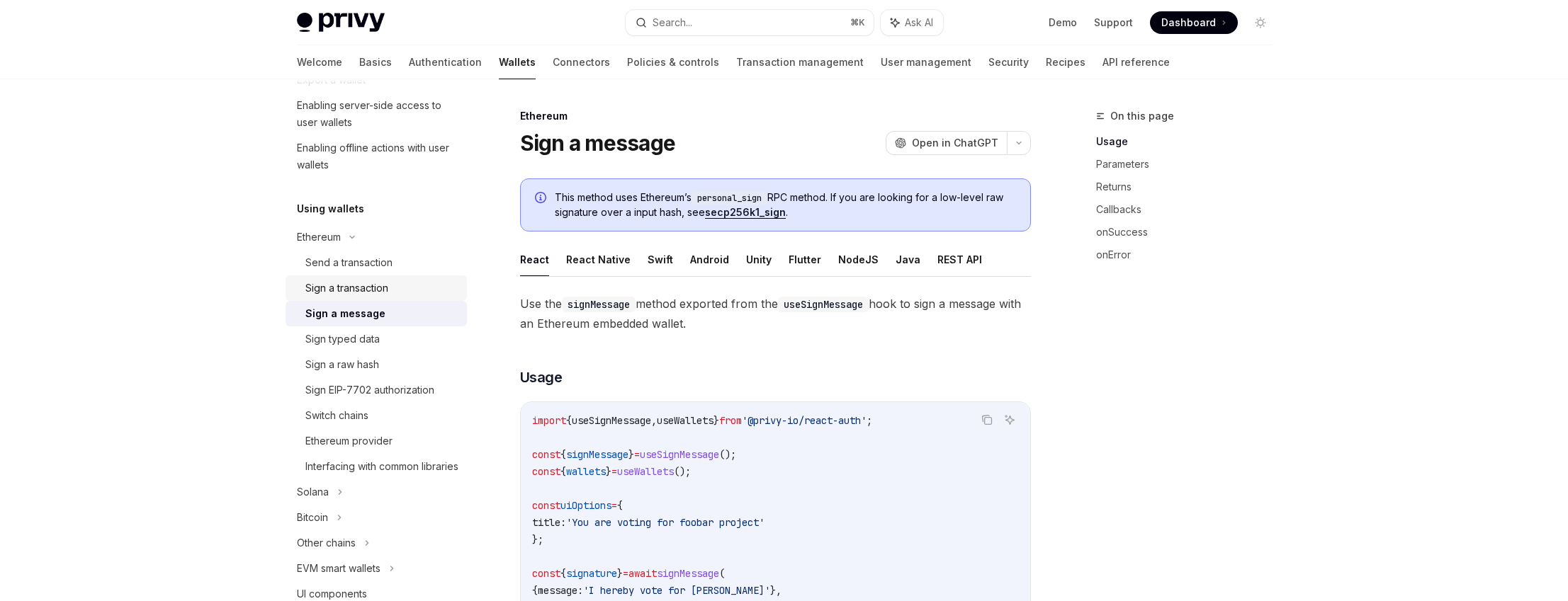
click at [391, 290] on div "Sign a transaction" at bounding box center [381, 288] width 153 height 17
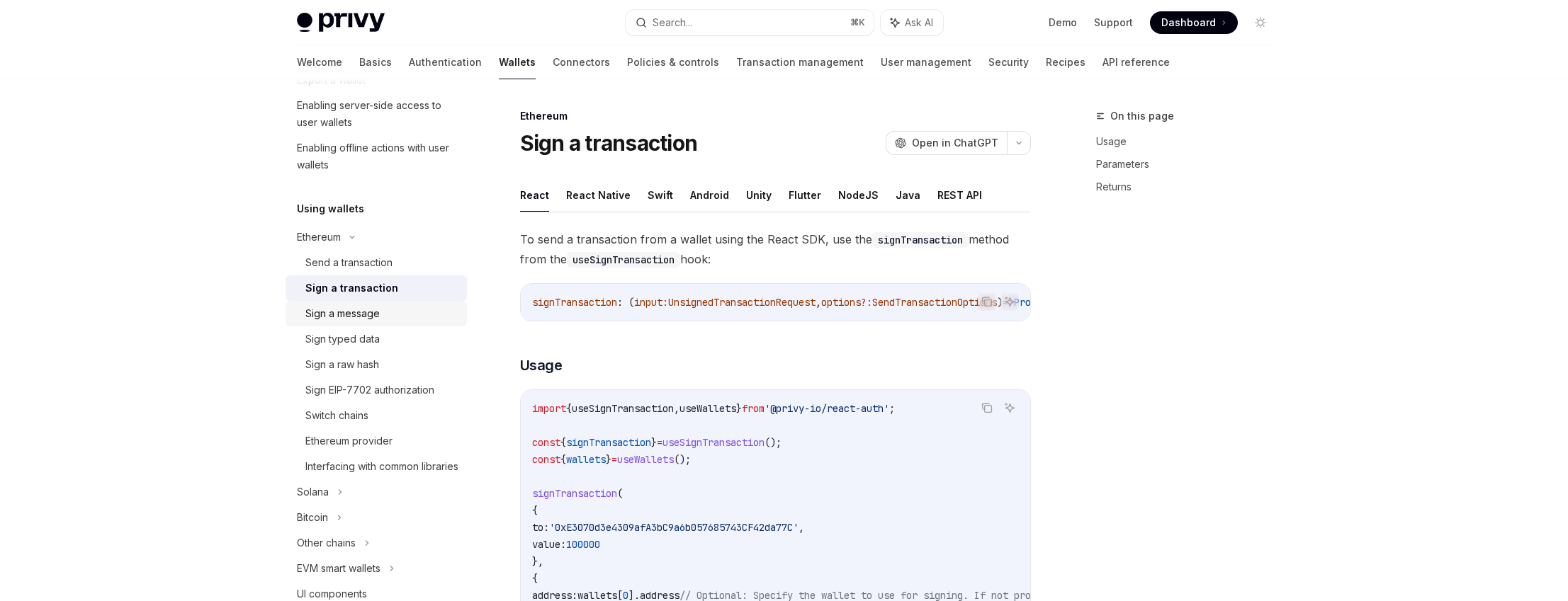
click at [390, 312] on div "Sign a message" at bounding box center [381, 314] width 153 height 17
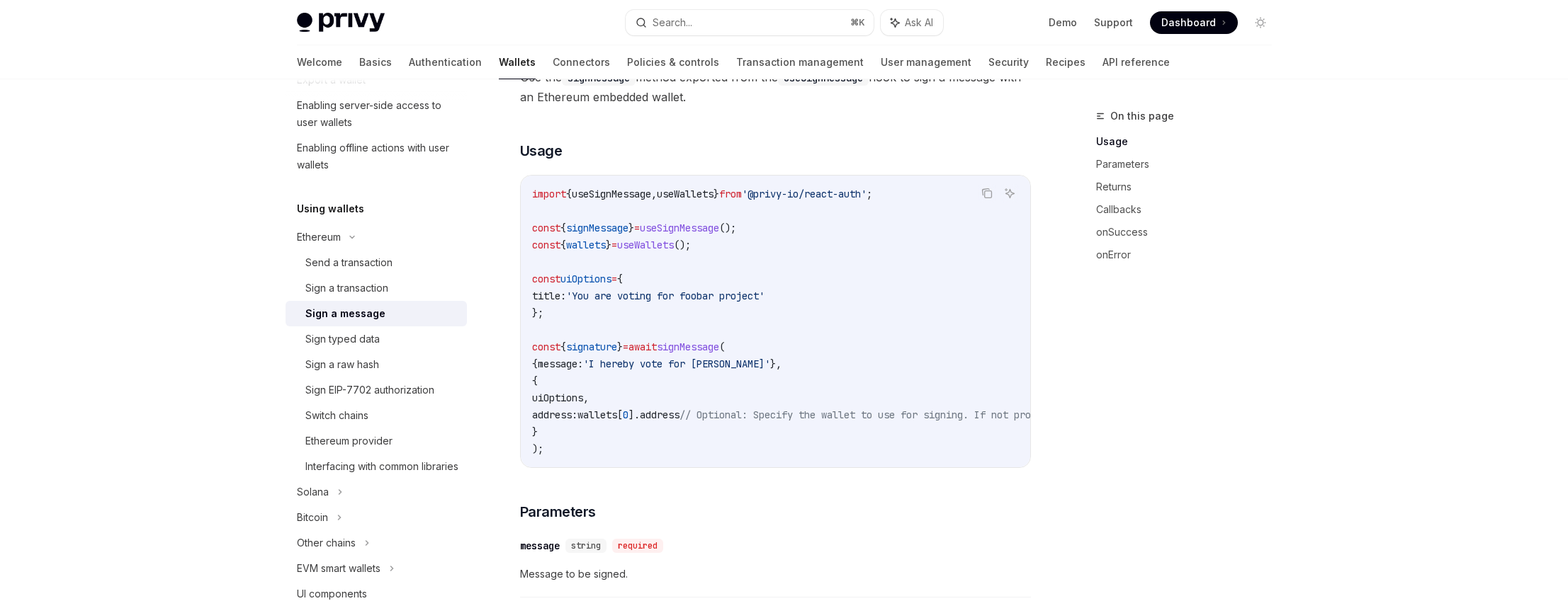
scroll to position [242, 0]
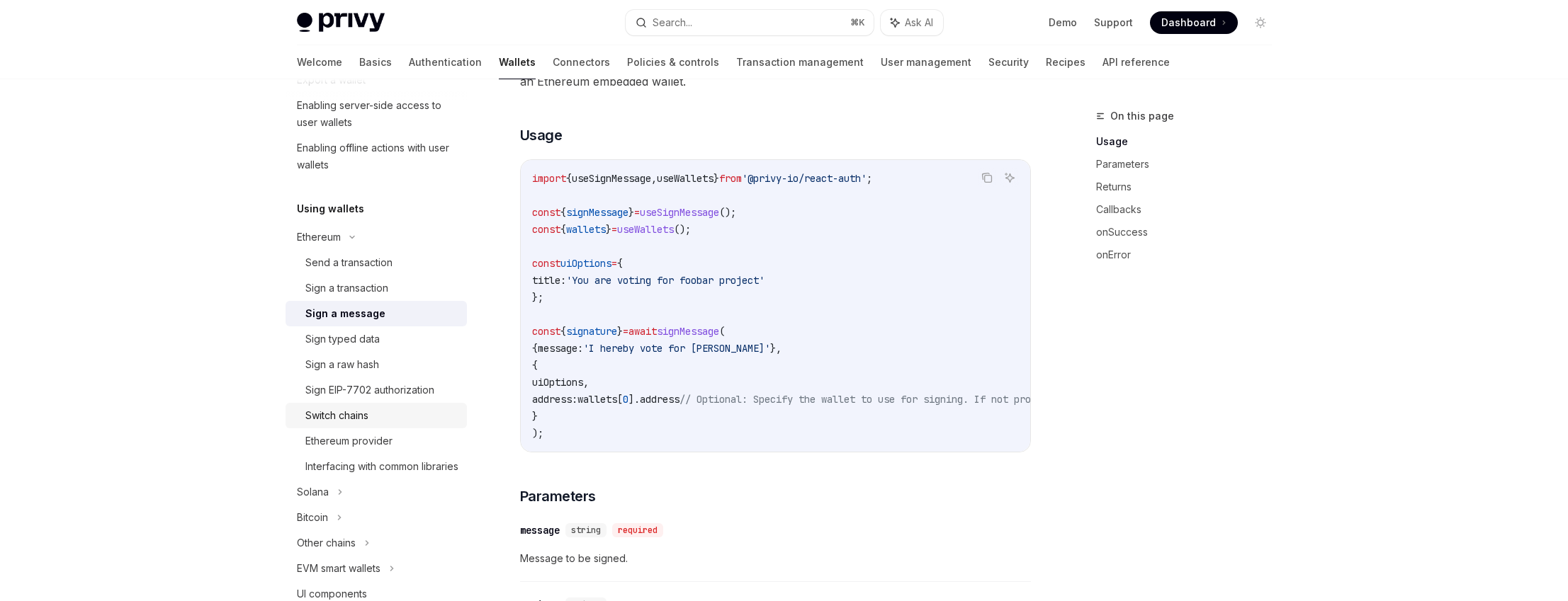
click at [398, 419] on div "Switch chains" at bounding box center [381, 415] width 153 height 17
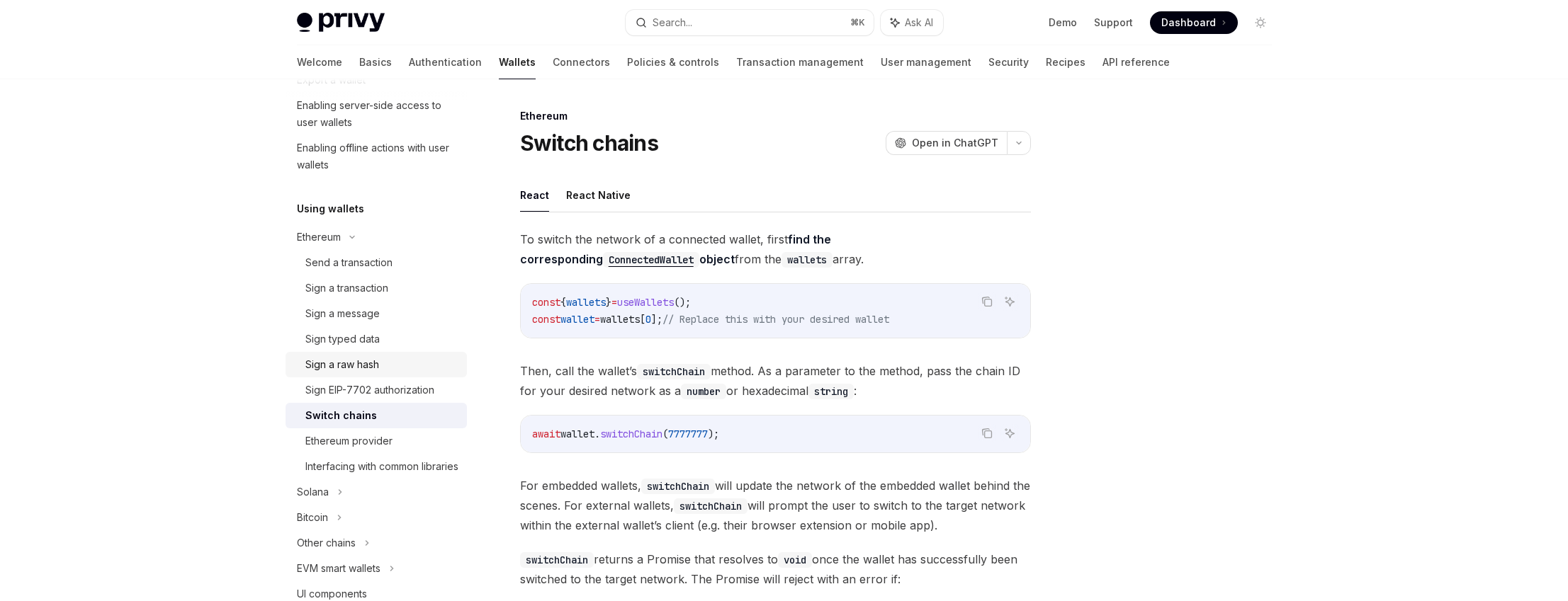
click at [378, 366] on div "Sign a raw hash" at bounding box center [342, 365] width 74 height 17
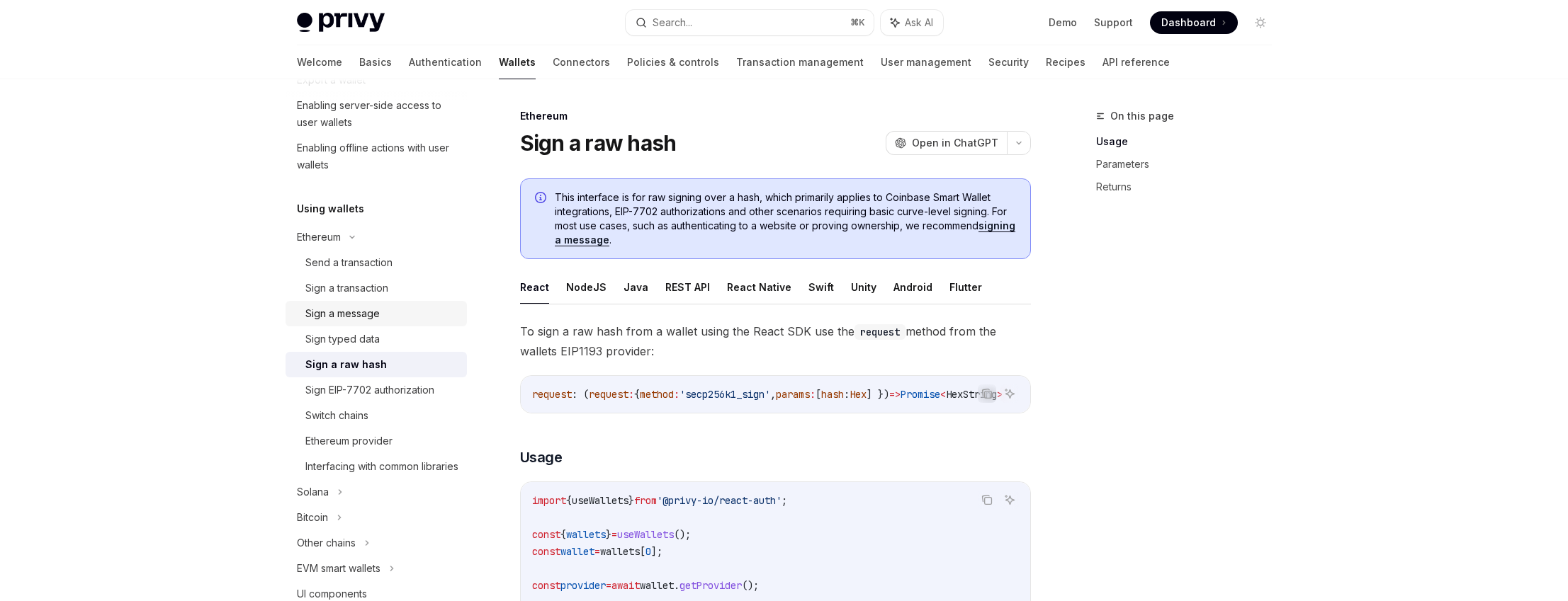
click at [378, 318] on div "Sign a message" at bounding box center [342, 314] width 74 height 17
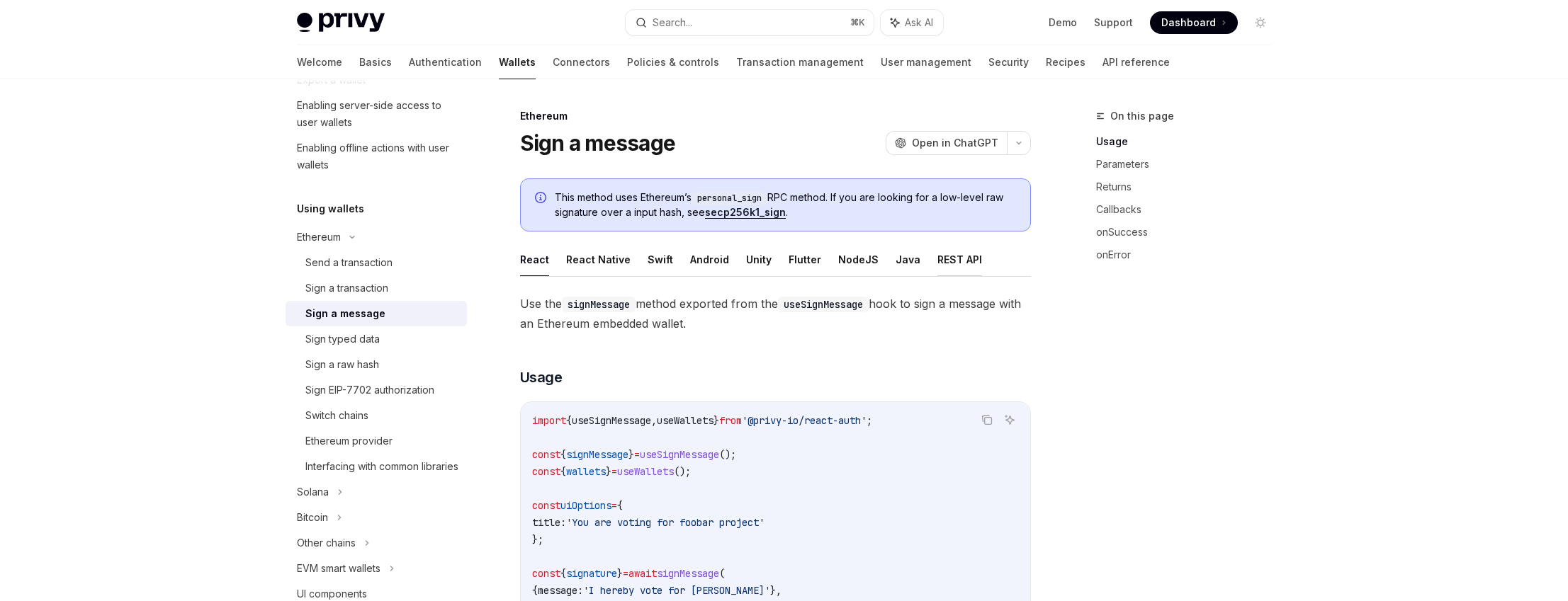
click at [937, 268] on button "REST API" at bounding box center [959, 259] width 44 height 33
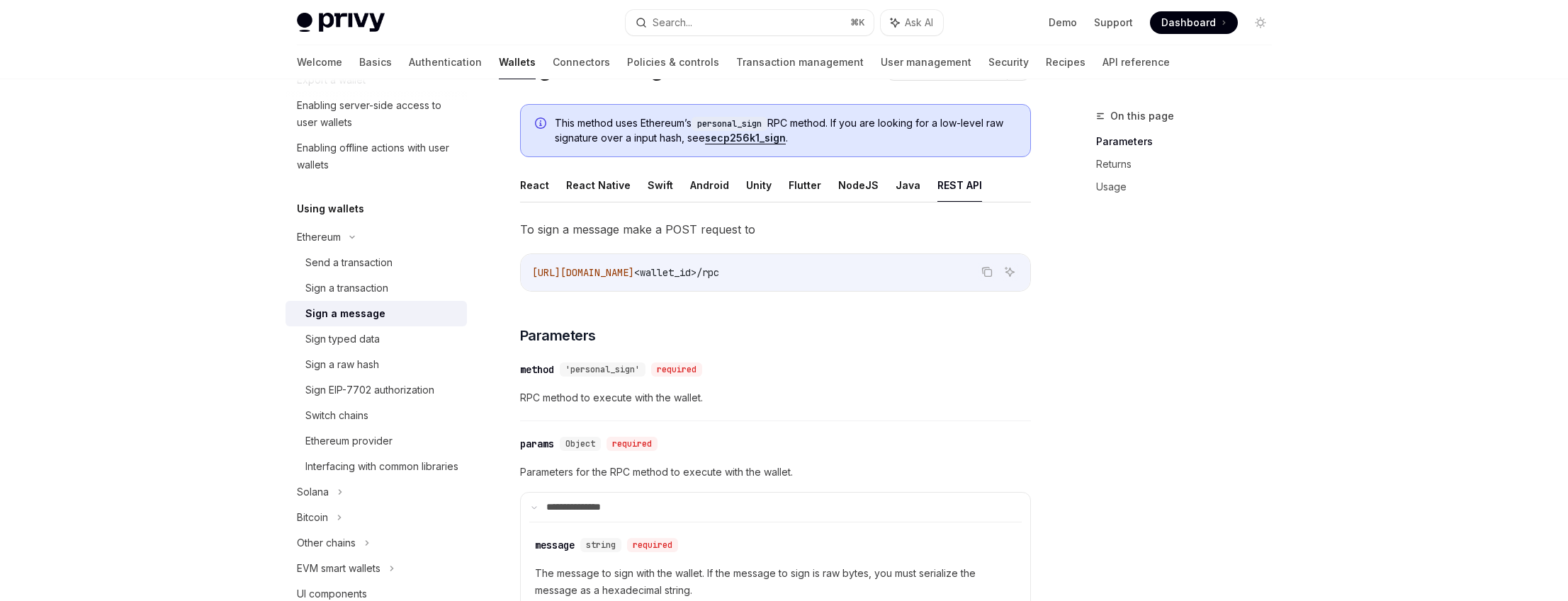
scroll to position [191, 0]
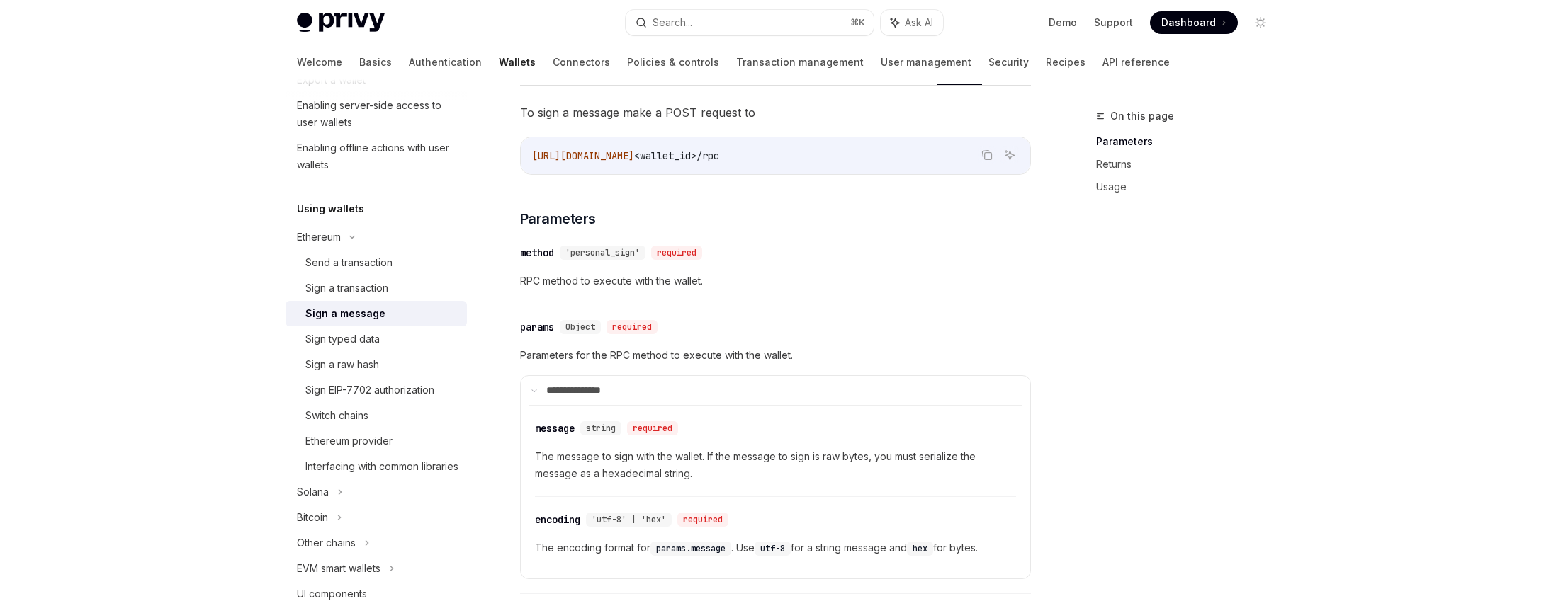
click at [548, 356] on span "Parameters for the RPC method to execute with the wallet." at bounding box center [775, 356] width 510 height 17
drag, startPoint x: 548, startPoint y: 356, endPoint x: 770, endPoint y: 359, distance: 222.0
click at [770, 359] on span "Parameters for the RPC method to execute with the wallet." at bounding box center [775, 356] width 510 height 17
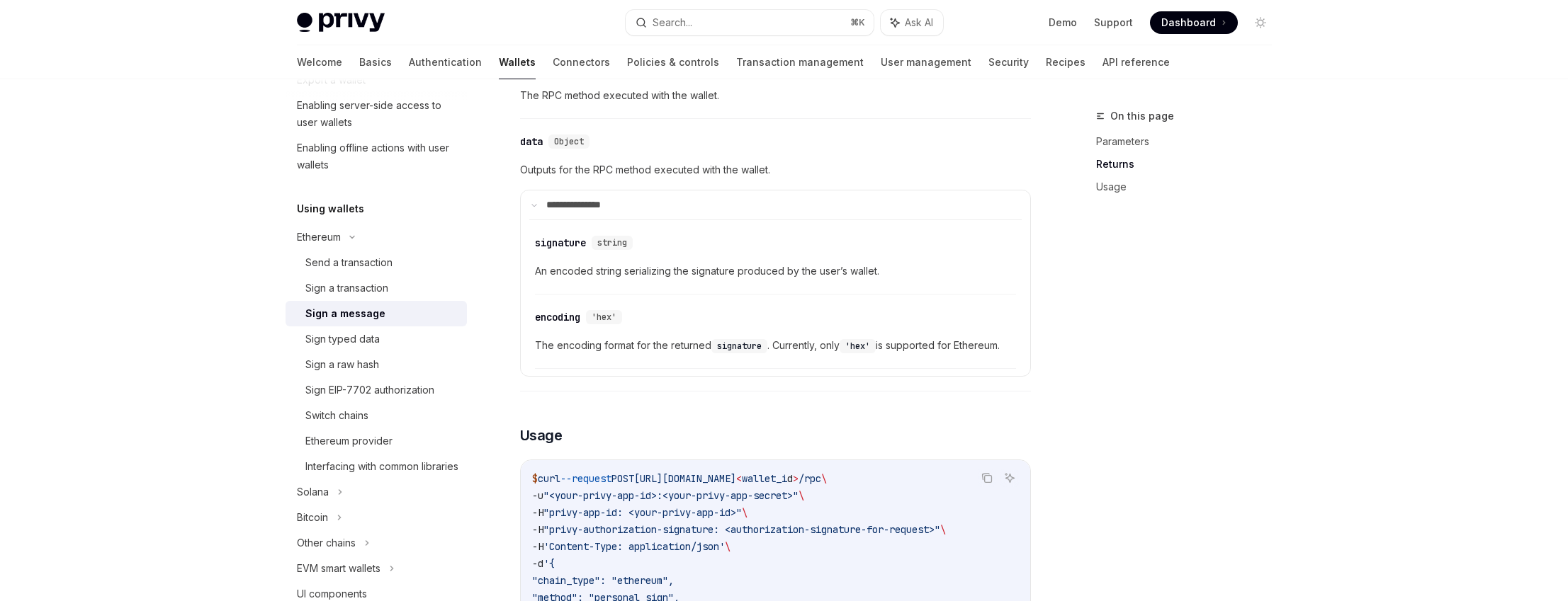
scroll to position [927, 0]
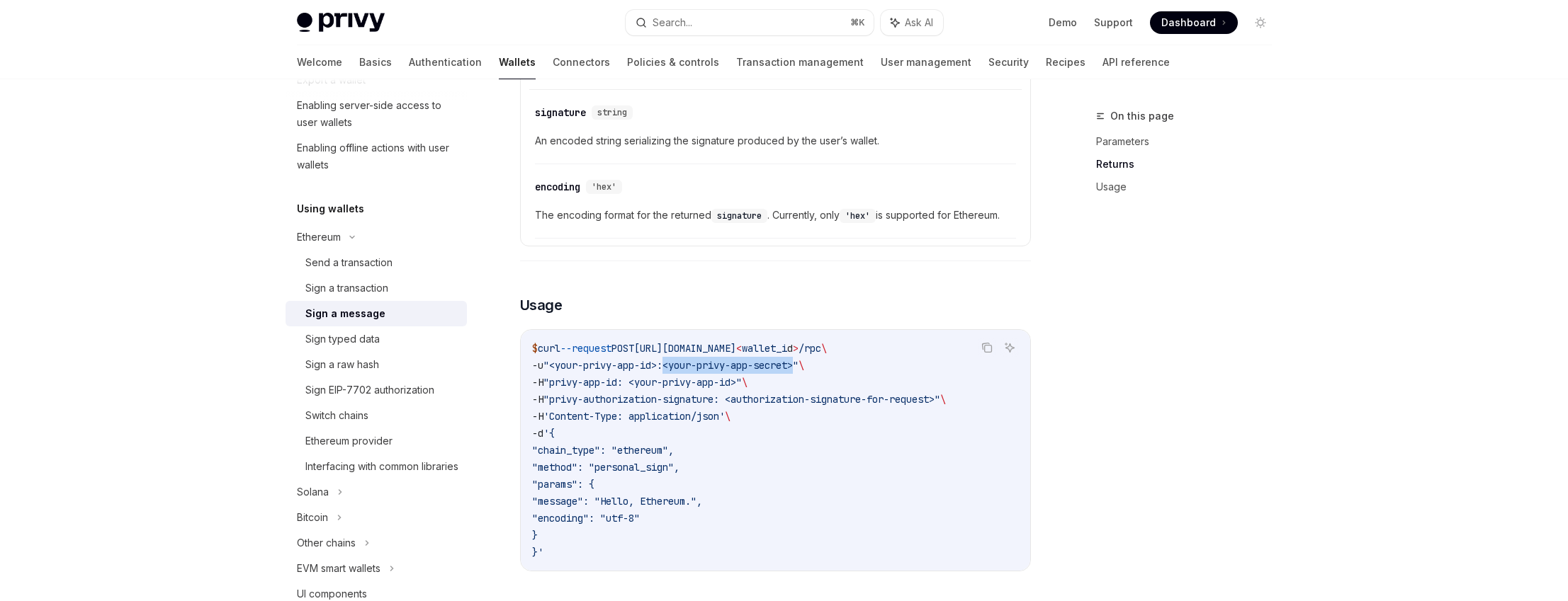
drag, startPoint x: 675, startPoint y: 369, endPoint x: 811, endPoint y: 367, distance: 136.0
click at [799, 367] on span ""<your-privy-app-id>:<your-privy-app-secret>"" at bounding box center [671, 365] width 255 height 13
drag, startPoint x: 642, startPoint y: 385, endPoint x: 753, endPoint y: 386, distance: 111.0
click at [742, 386] on span ""privy-app-id: <your-privy-app-id>"" at bounding box center [643, 382] width 198 height 13
drag, startPoint x: 740, startPoint y: 400, endPoint x: 961, endPoint y: 402, distance: 221.0
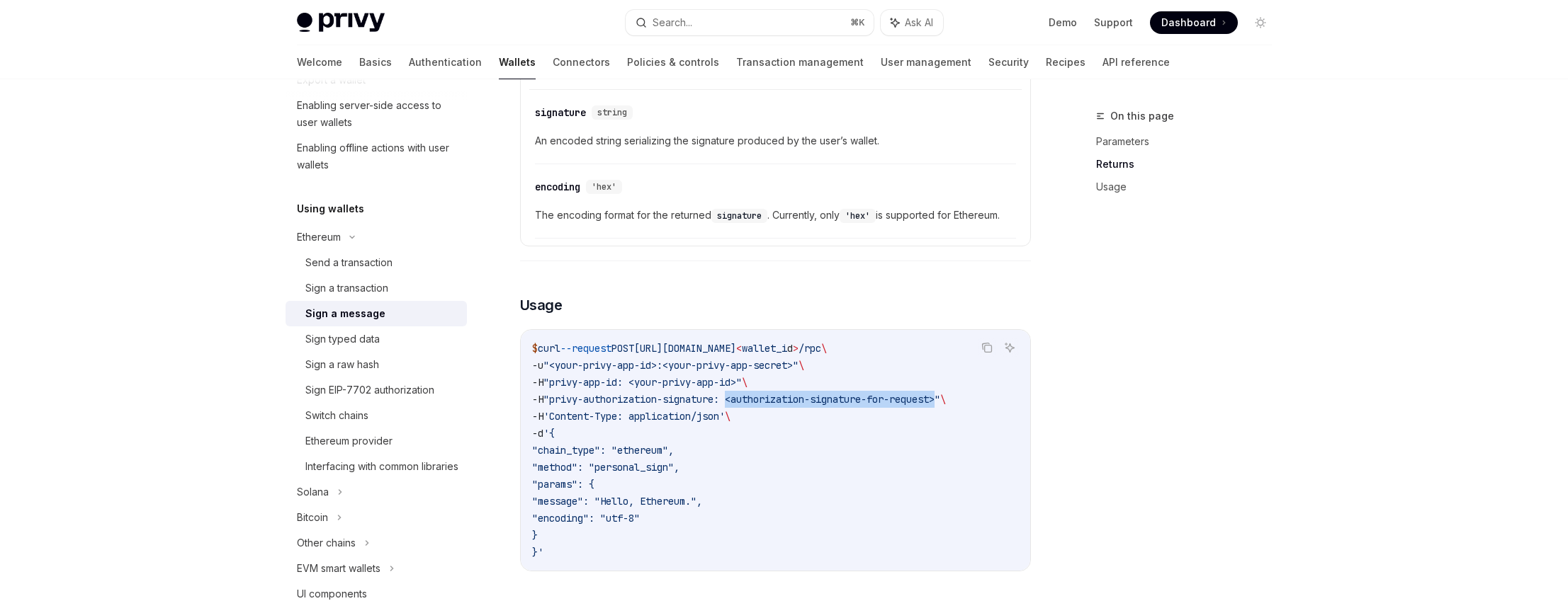
click at [940, 402] on span ""privy-authorization-signature: <authorization-signature-for-request>"" at bounding box center [742, 399] width 397 height 13
click at [587, 451] on span ""chain_type": "ethereum"," at bounding box center [603, 451] width 142 height 13
click at [616, 477] on code "$ curl --request POST [URL][DOMAIN_NAME] < wallet_i d > /rpc \ -u "<your-privy-…" at bounding box center [775, 451] width 486 height 221
click at [400, 475] on div "Interfacing with common libraries" at bounding box center [381, 467] width 153 height 17
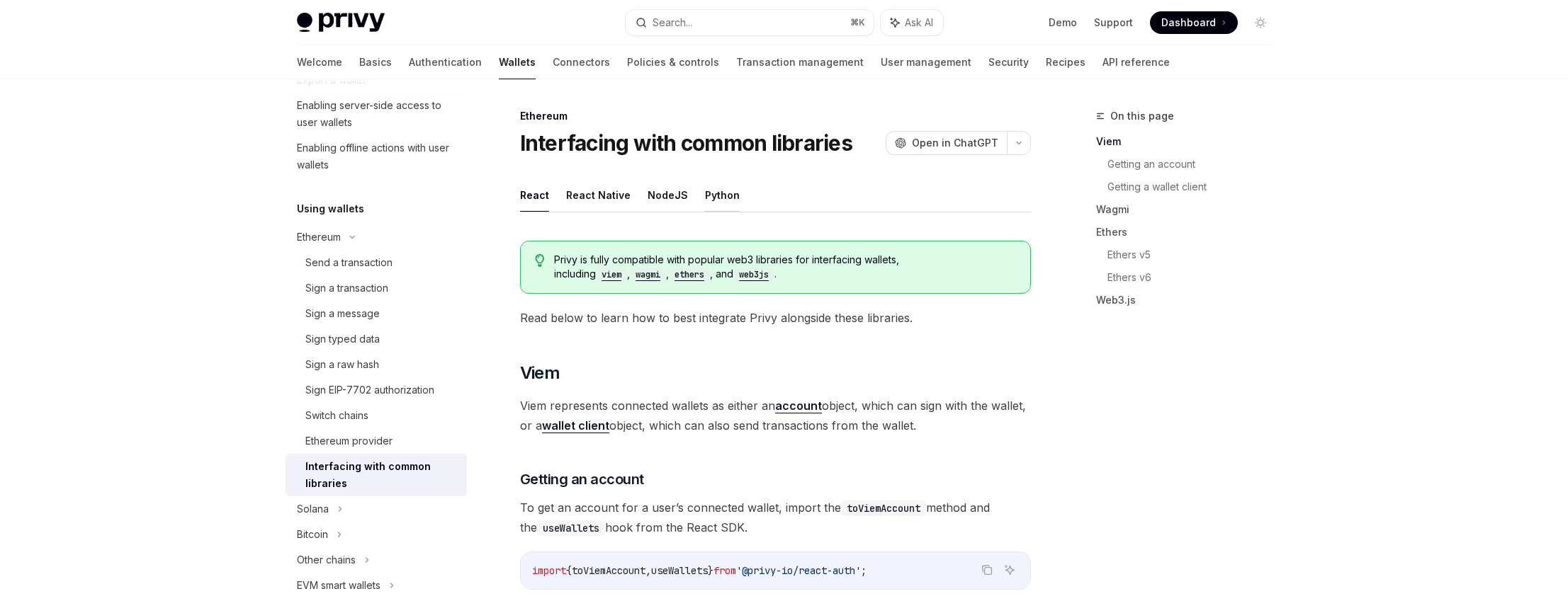
click at [717, 204] on button "Python" at bounding box center [722, 195] width 35 height 33
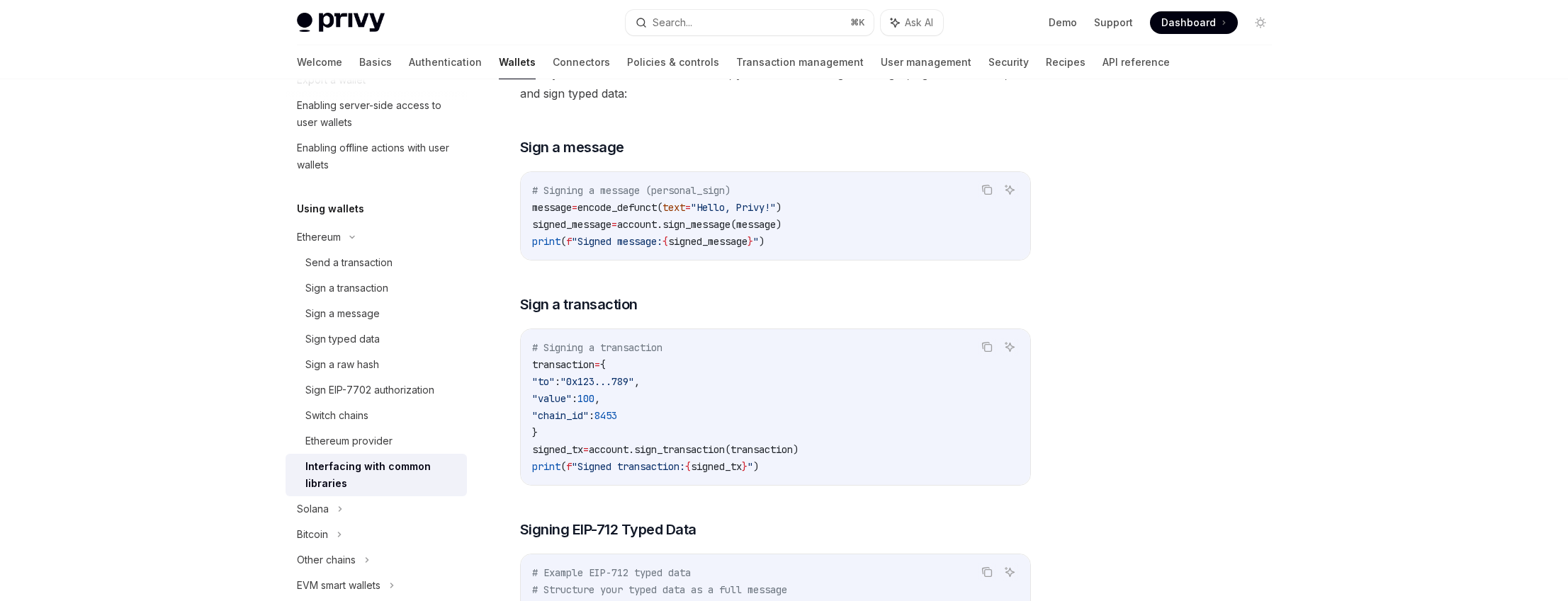
scroll to position [362, 0]
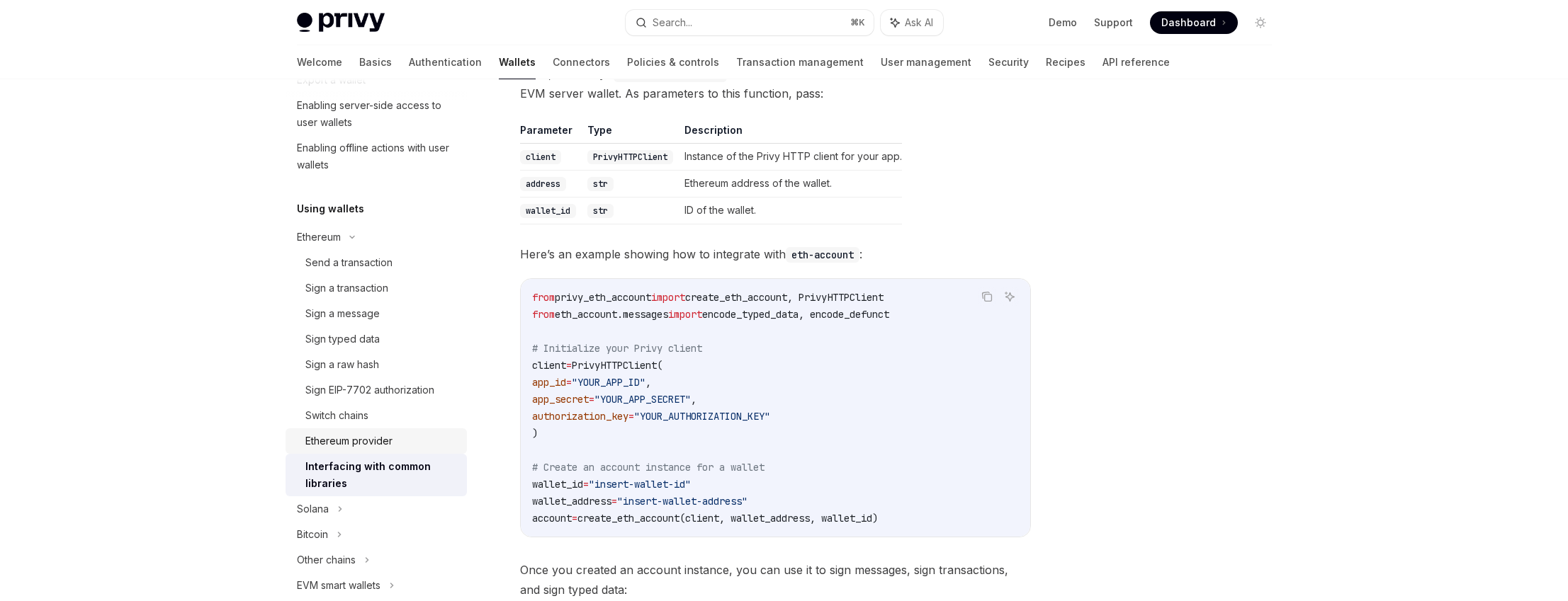
click at [362, 438] on div "Ethereum provider" at bounding box center [349, 441] width 87 height 17
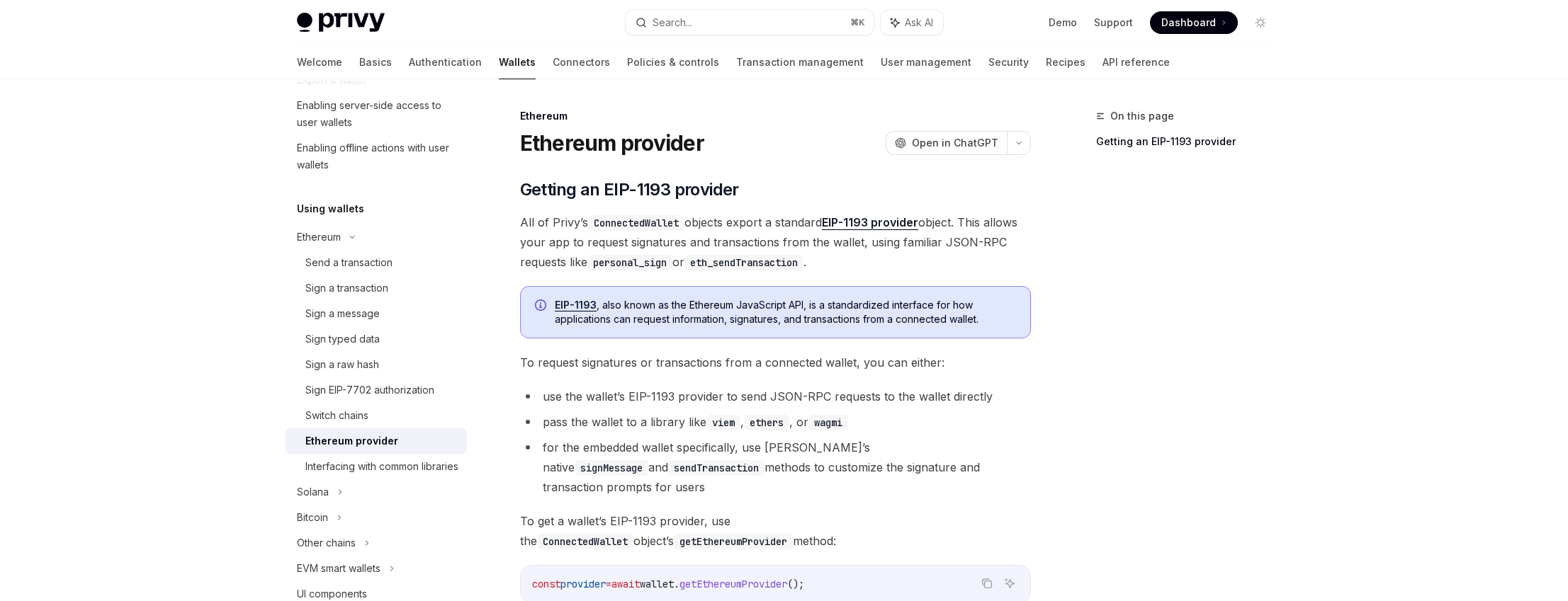
click at [663, 243] on span "All of Privy’s ConnectedWallet objects export a standard EIP-1193 provider obje…" at bounding box center [775, 243] width 510 height 60
drag, startPoint x: 663, startPoint y: 243, endPoint x: 845, endPoint y: 244, distance: 182.0
click at [845, 244] on span "All of Privy’s ConnectedWallet objects export a standard EIP-1193 provider obje…" at bounding box center [775, 243] width 510 height 60
click at [562, 365] on span "To request signatures or transactions from a connected wallet, you can either:" at bounding box center [775, 362] width 510 height 20
drag, startPoint x: 562, startPoint y: 365, endPoint x: 914, endPoint y: 362, distance: 352.0
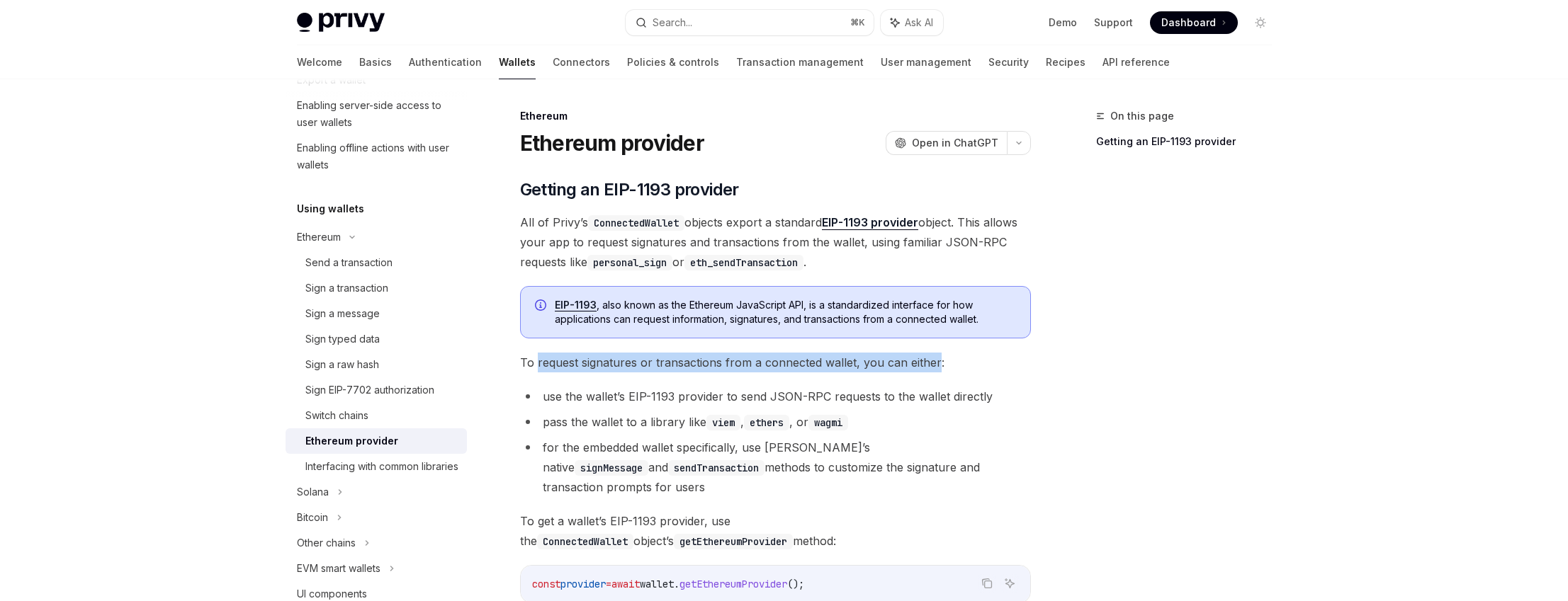
click at [914, 362] on span "To request signatures or transactions from a connected wallet, you can either:" at bounding box center [775, 362] width 510 height 20
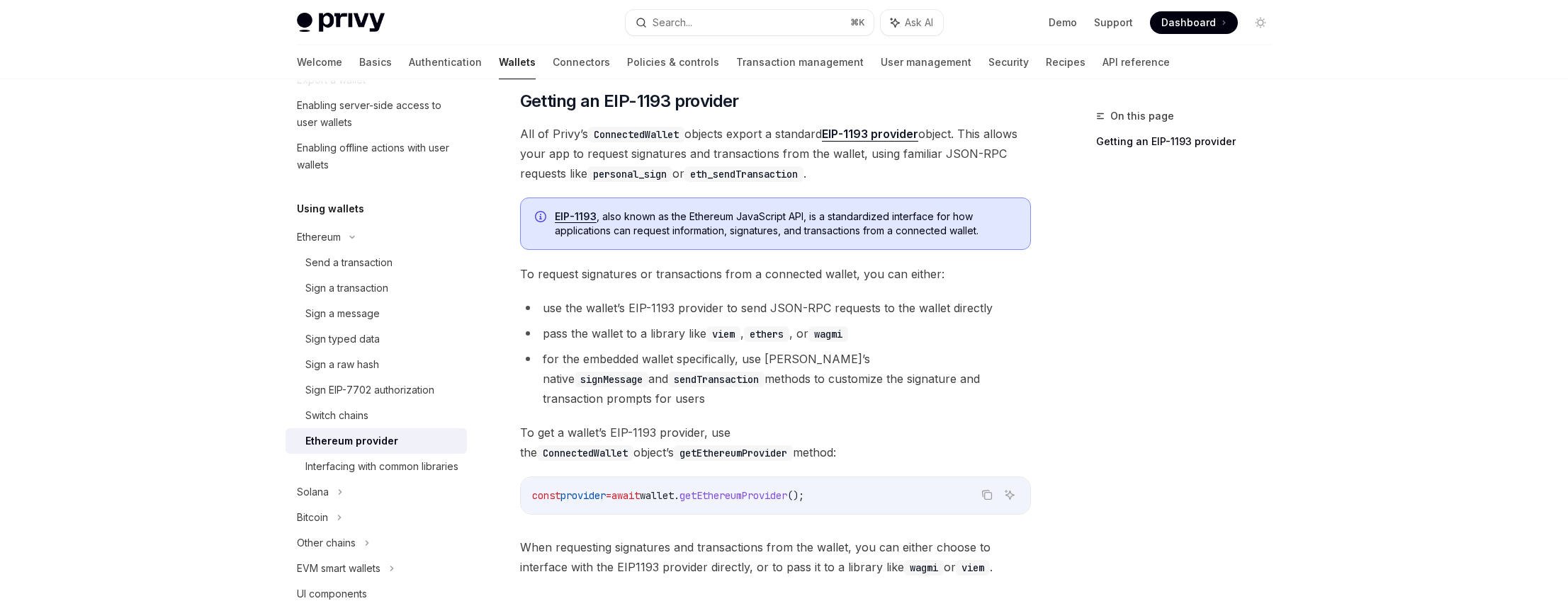
scroll to position [180, 0]
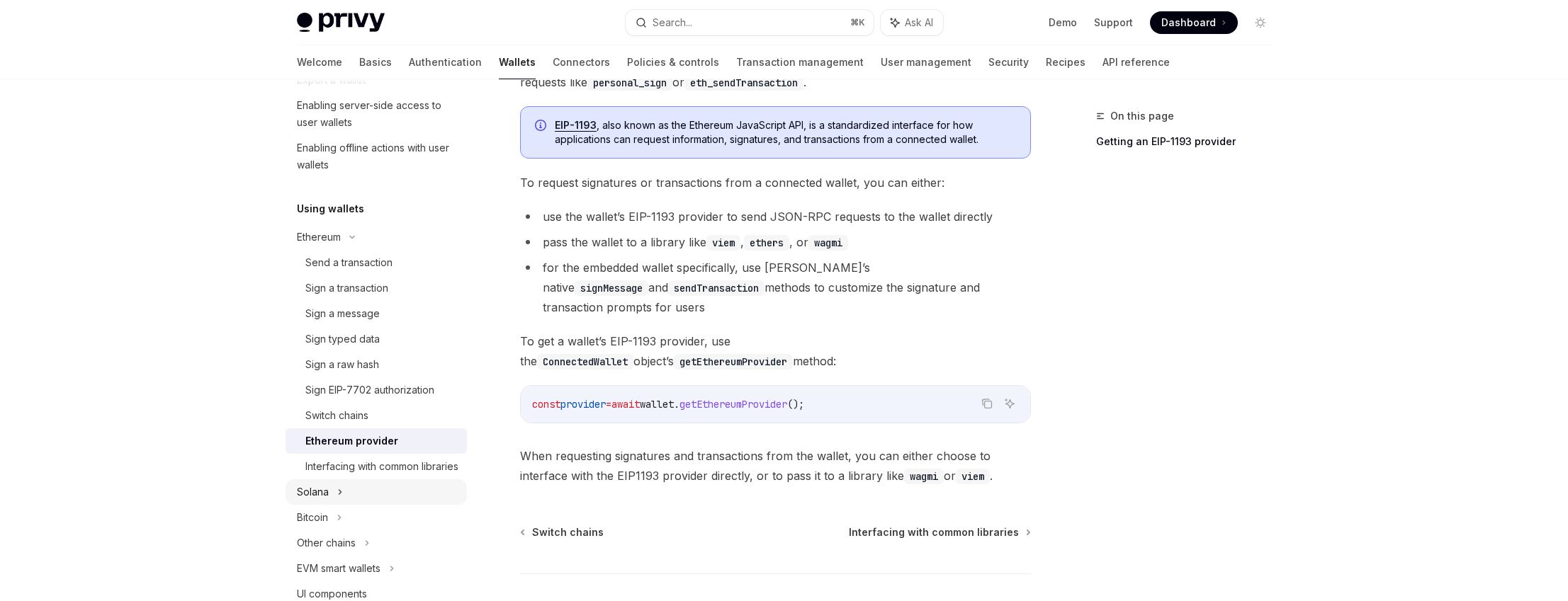
click at [349, 16] on div "Solana" at bounding box center [376, 3] width 181 height 26
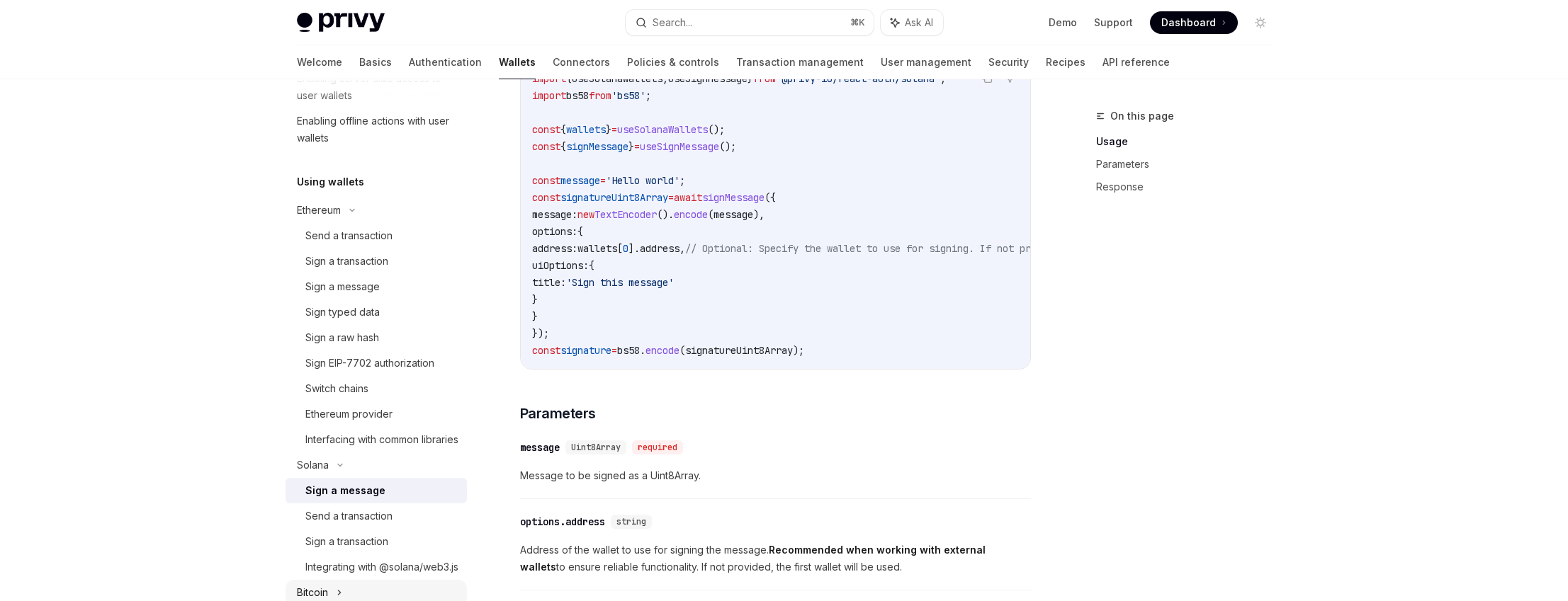
scroll to position [386, 0]
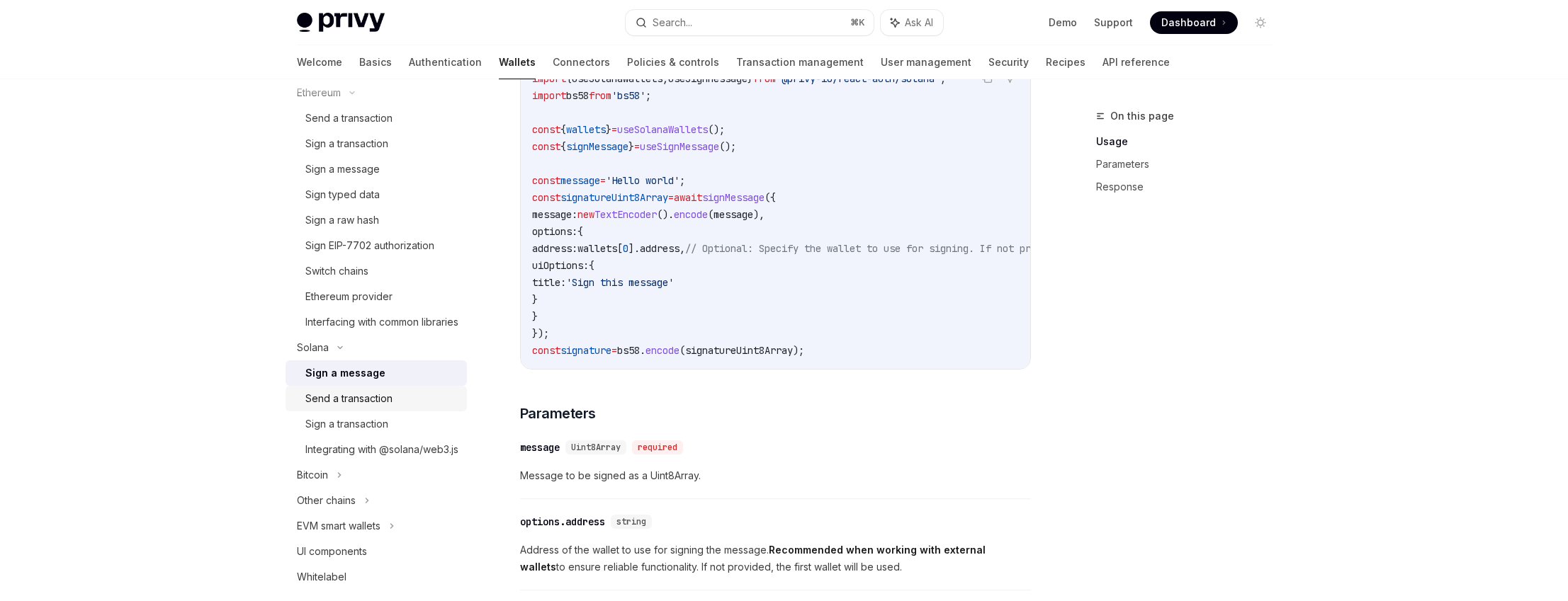
click at [381, 407] on div "Send a transaction" at bounding box center [349, 399] width 87 height 17
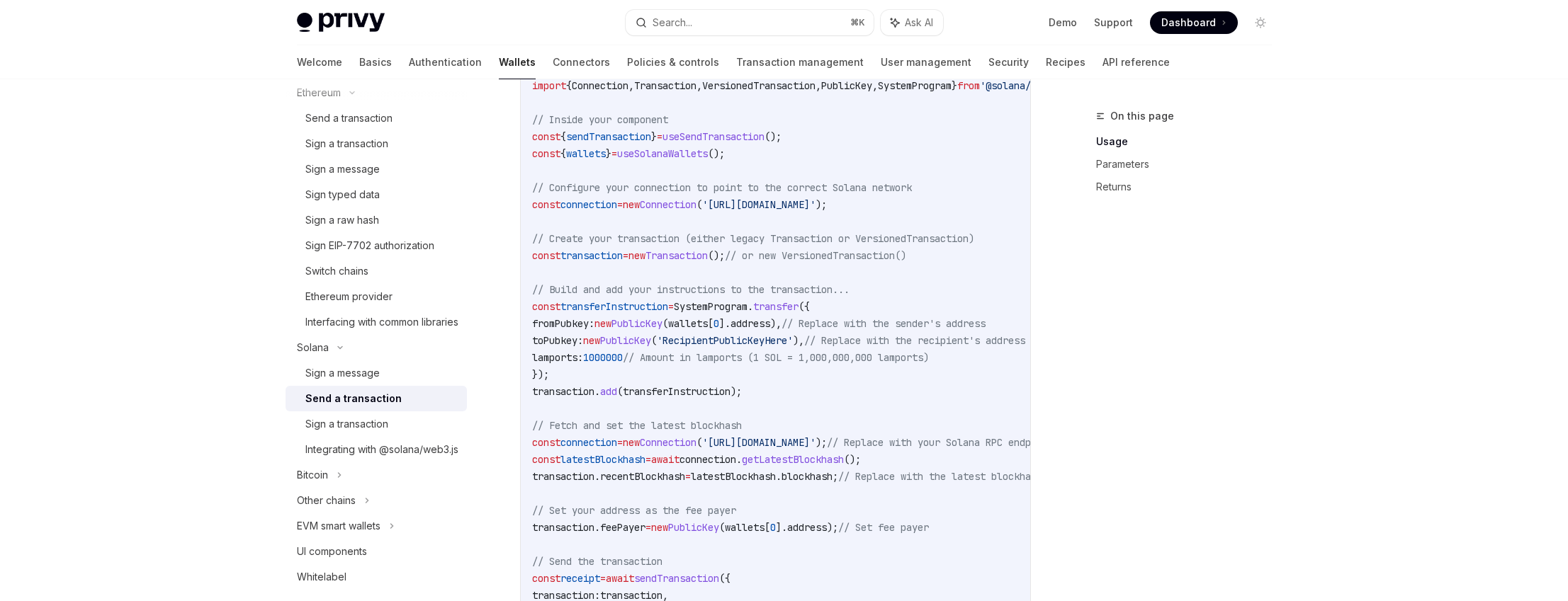
scroll to position [605, 0]
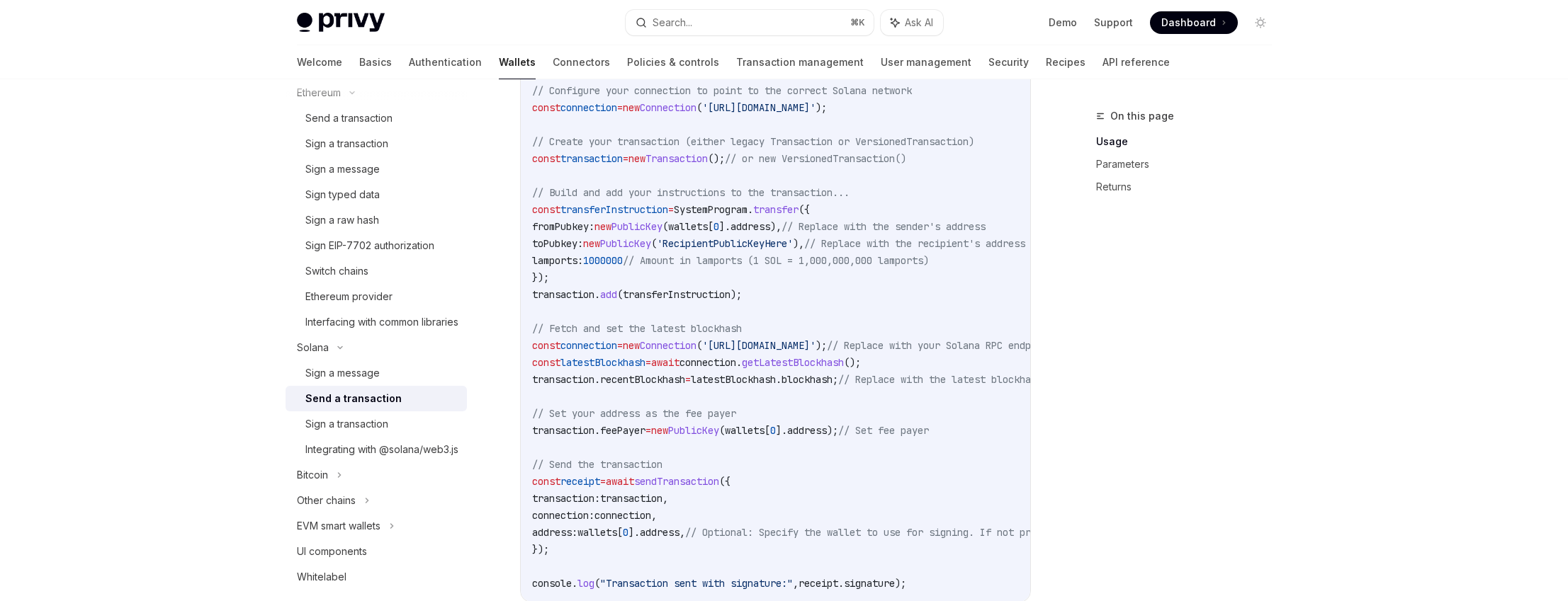
click at [561, 414] on span "// Set your address as the fee payer" at bounding box center [634, 413] width 204 height 13
drag, startPoint x: 561, startPoint y: 414, endPoint x: 716, endPoint y: 422, distance: 155.2
click at [716, 422] on code "import { useSendTransaction , useSolanaWallets } from '@privy-io/react-auth/sol…" at bounding box center [905, 278] width 748 height 629
click at [764, 431] on span "wallets" at bounding box center [745, 430] width 39 height 13
click at [827, 431] on span "address" at bounding box center [807, 430] width 39 height 13
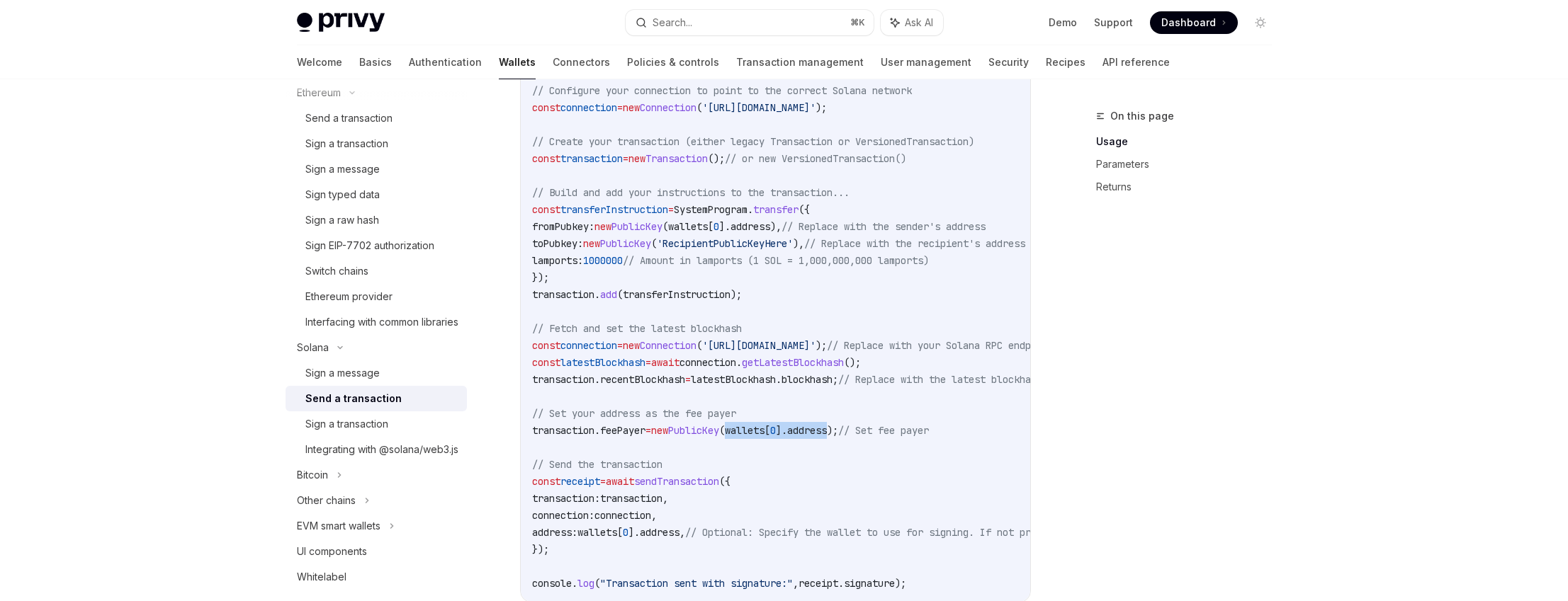
drag, startPoint x: 833, startPoint y: 431, endPoint x: 750, endPoint y: 430, distance: 83.0
click at [750, 430] on span "transaction . feePayer = new PublicKey ( wallets [ 0 ]. address ); // Set fee p…" at bounding box center [730, 430] width 397 height 13
click at [763, 430] on span "wallets" at bounding box center [745, 430] width 39 height 13
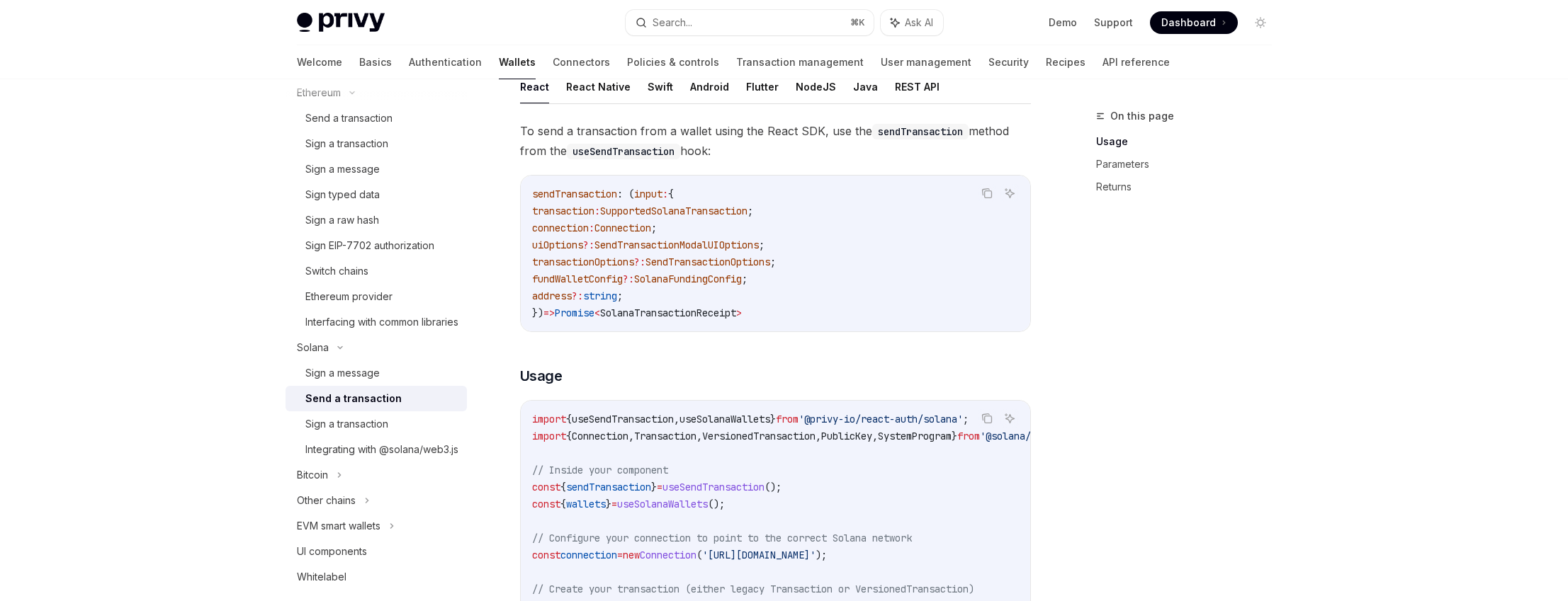
scroll to position [0, 0]
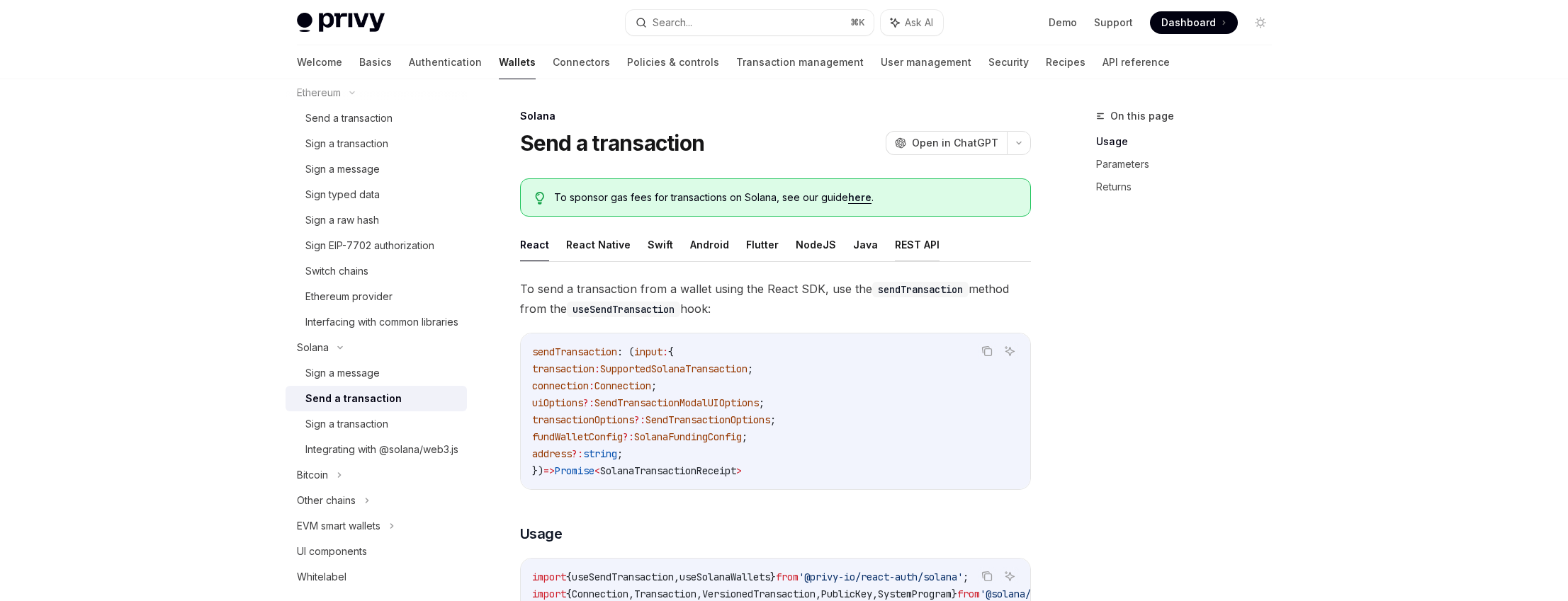
click at [895, 238] on button "REST API" at bounding box center [917, 245] width 44 height 33
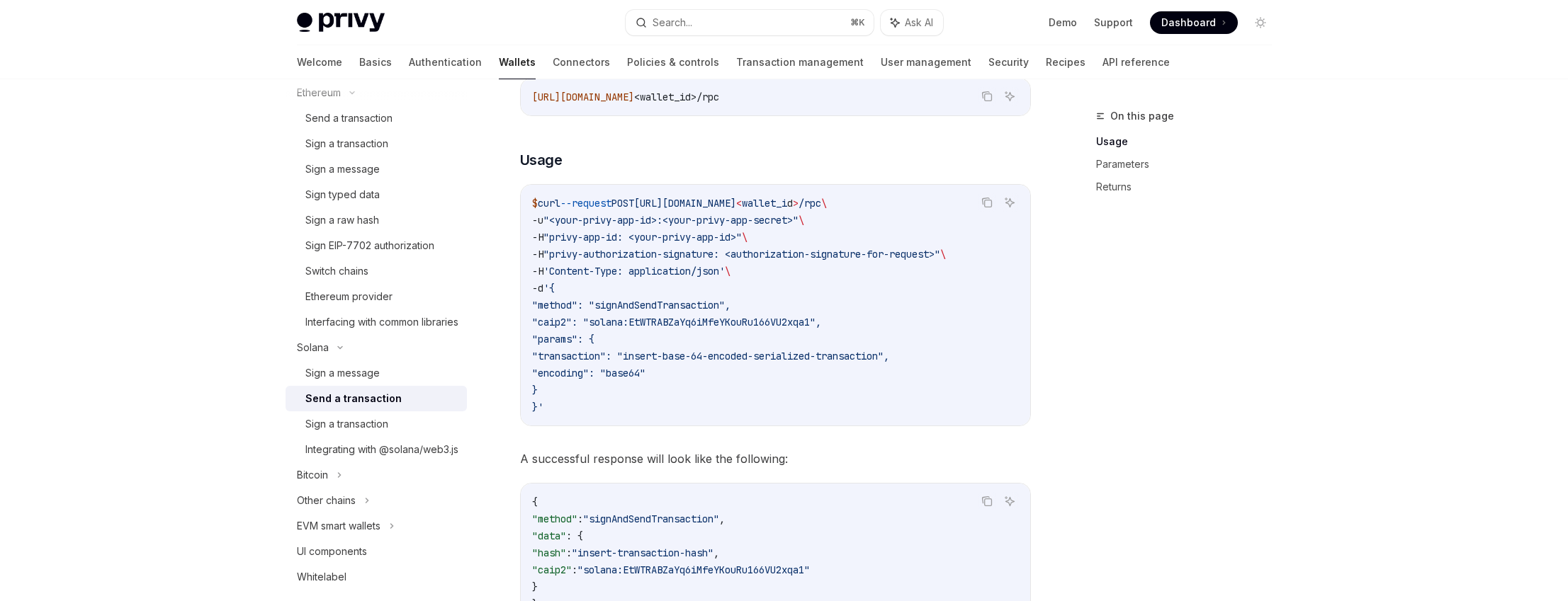
scroll to position [341, 0]
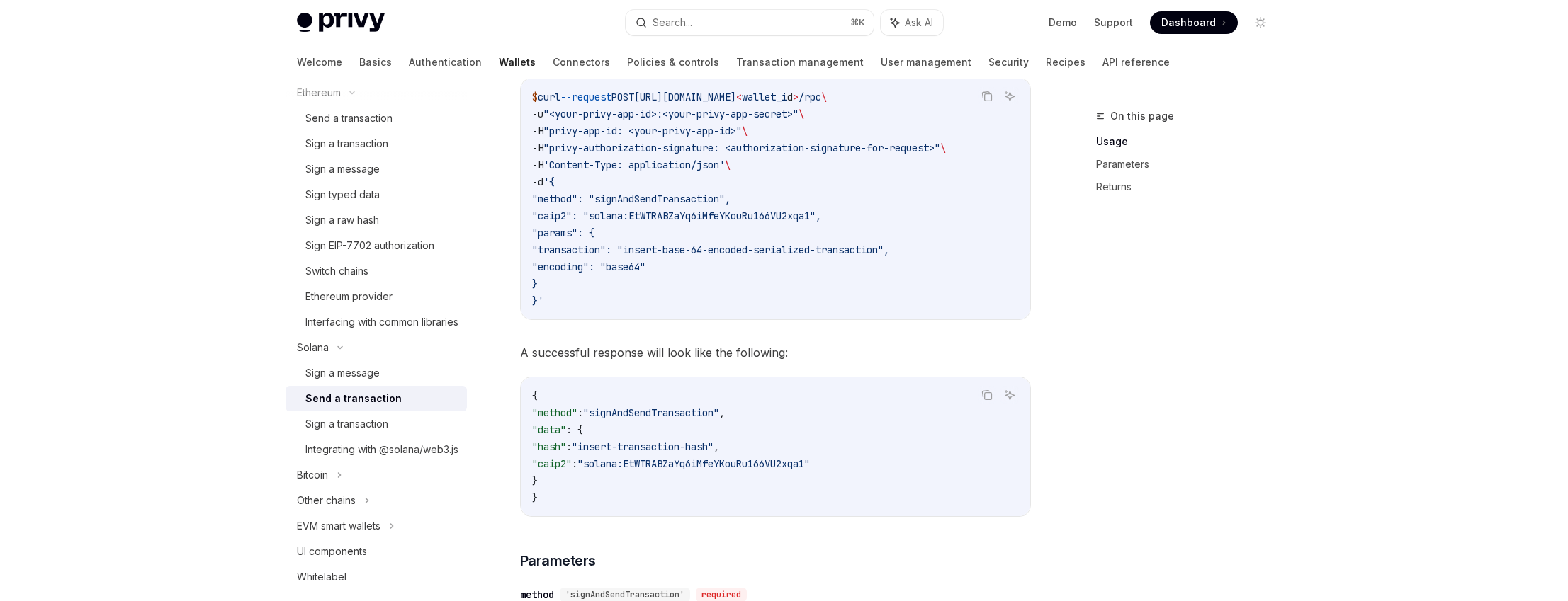
click at [657, 445] on span ""insert-transaction-hash"" at bounding box center [643, 446] width 142 height 13
drag, startPoint x: 657, startPoint y: 445, endPoint x: 761, endPoint y: 447, distance: 104.0
click at [713, 447] on span ""insert-transaction-hash"" at bounding box center [643, 446] width 142 height 13
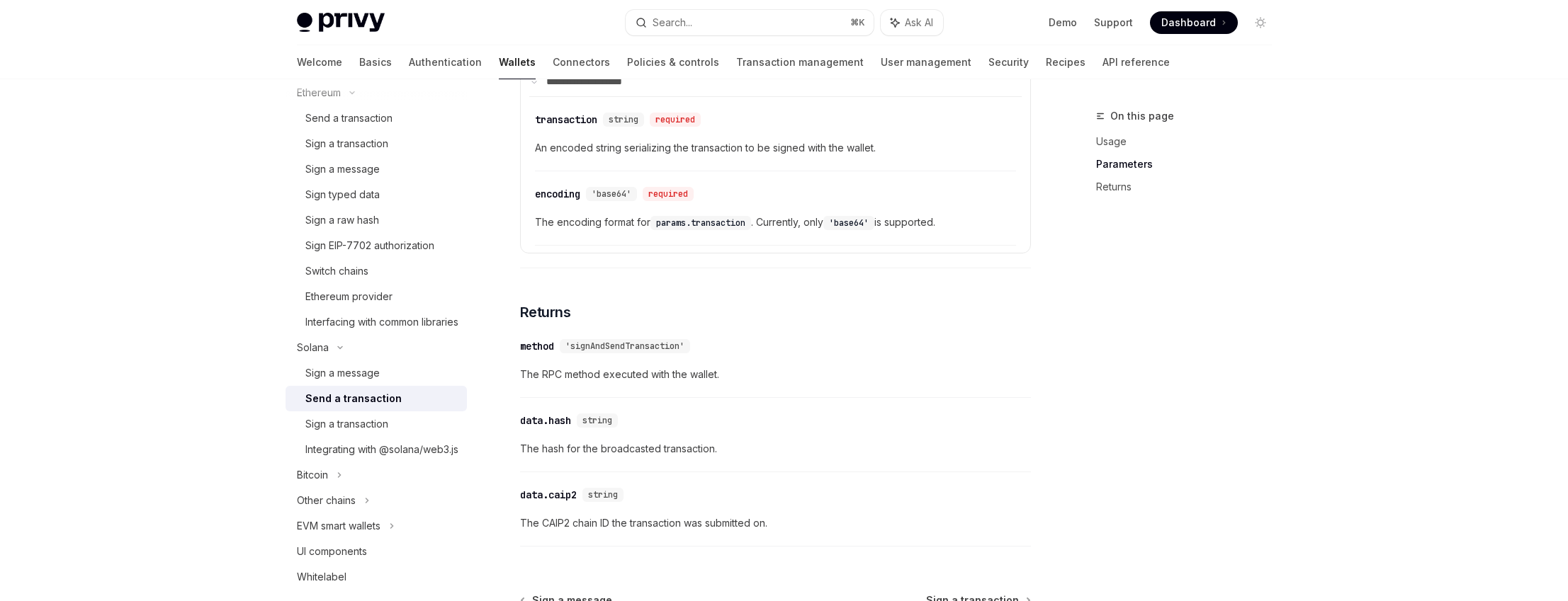
scroll to position [1184, 0]
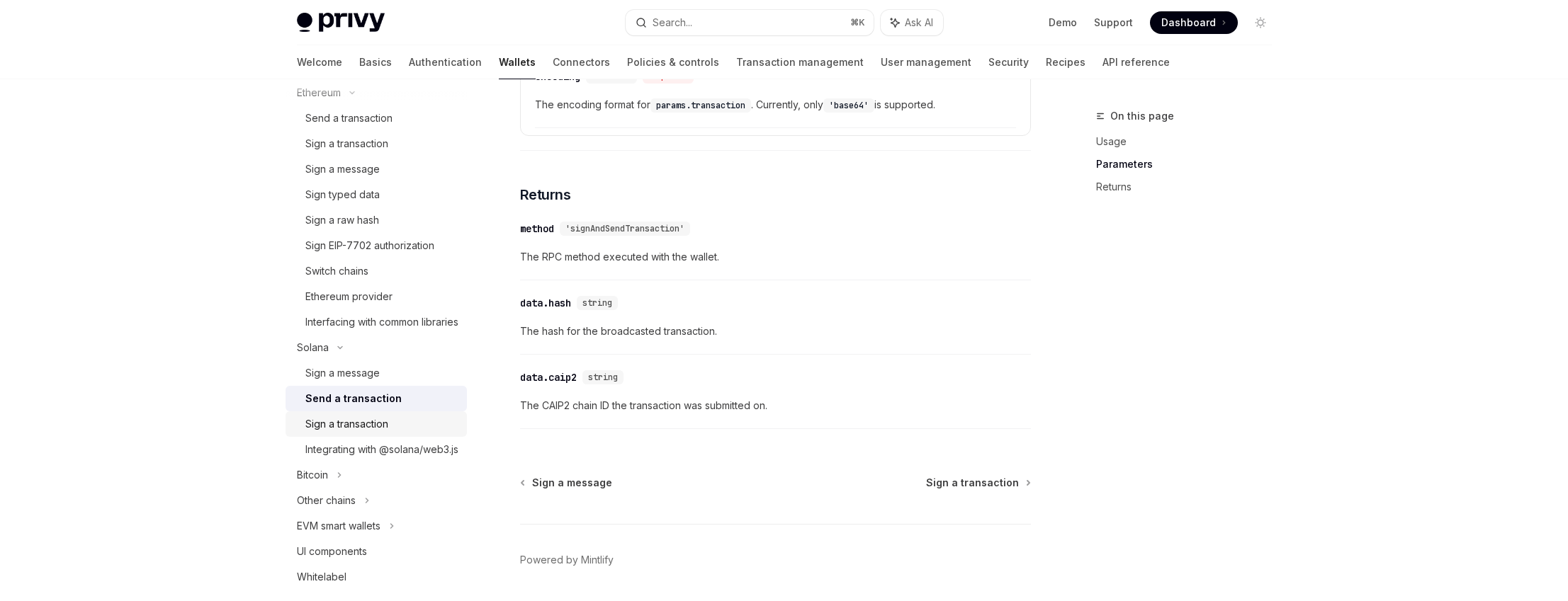
click at [377, 433] on div "Sign a transaction" at bounding box center [346, 424] width 83 height 17
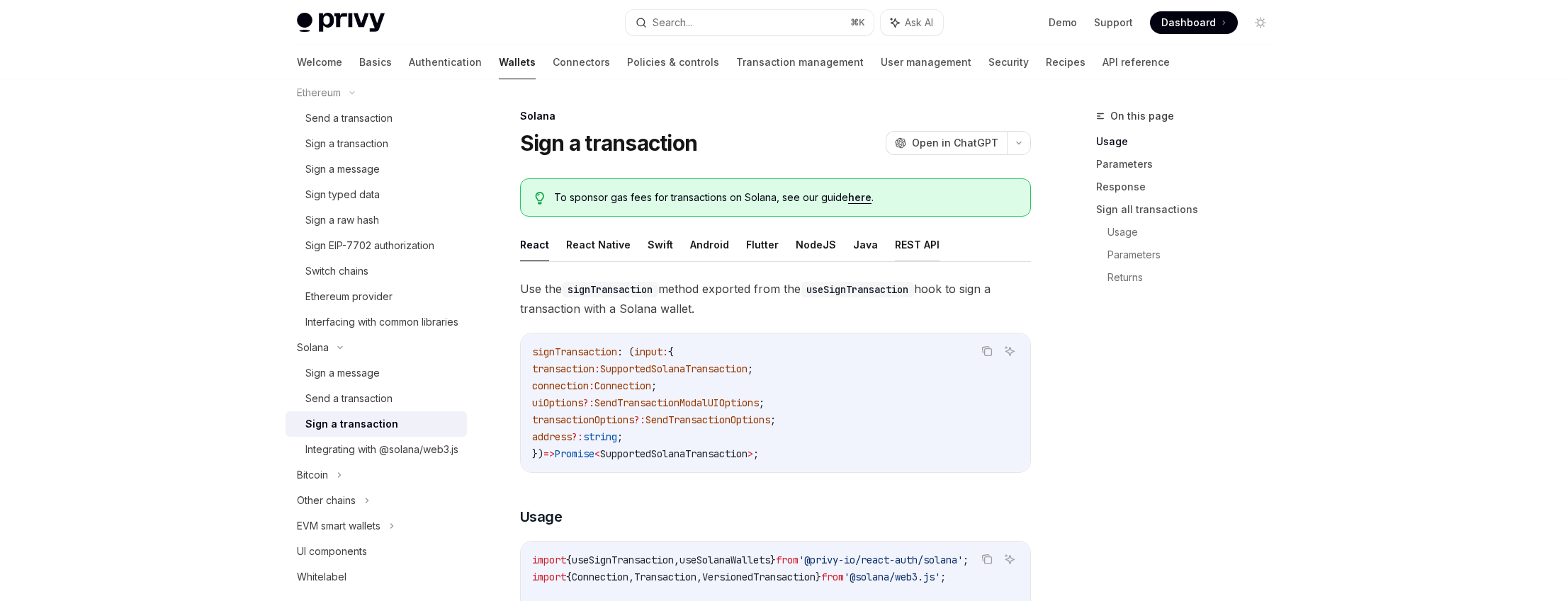
click at [896, 238] on button "REST API" at bounding box center [917, 245] width 44 height 33
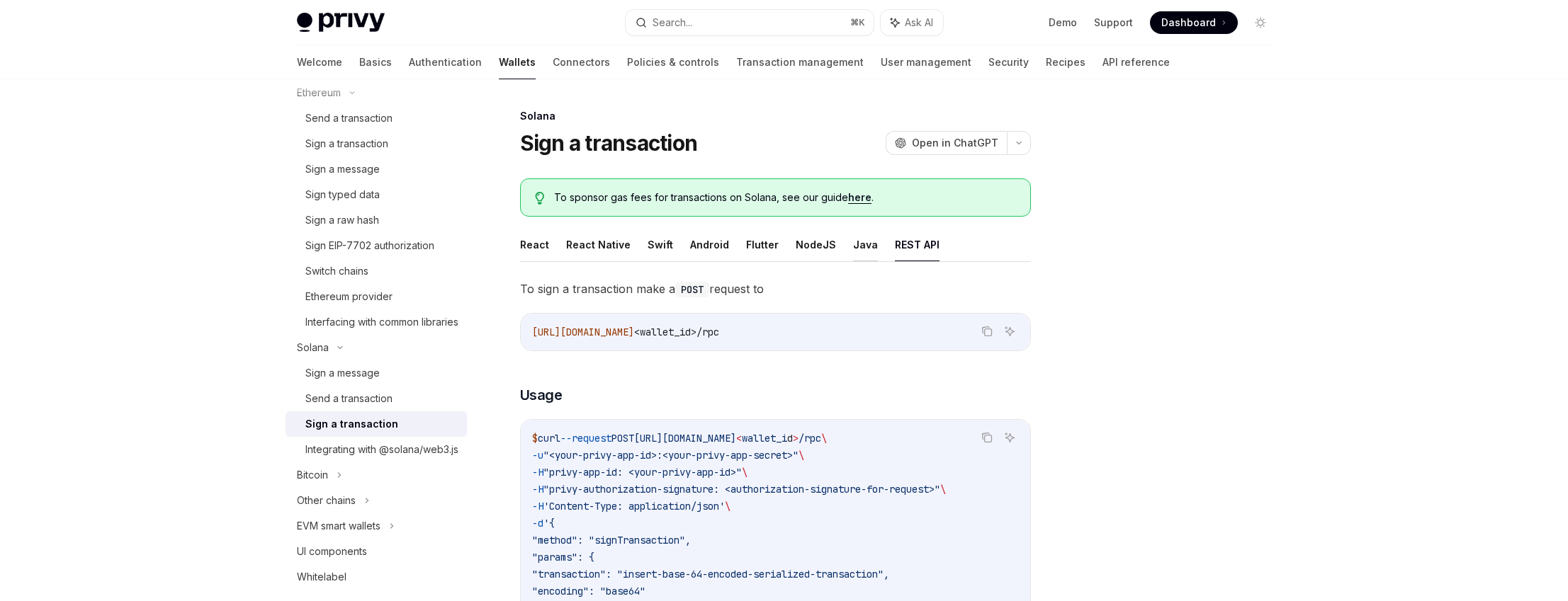
click at [853, 251] on button "Java" at bounding box center [865, 245] width 25 height 33
type textarea "*"
